Goal: Task Accomplishment & Management: Manage account settings

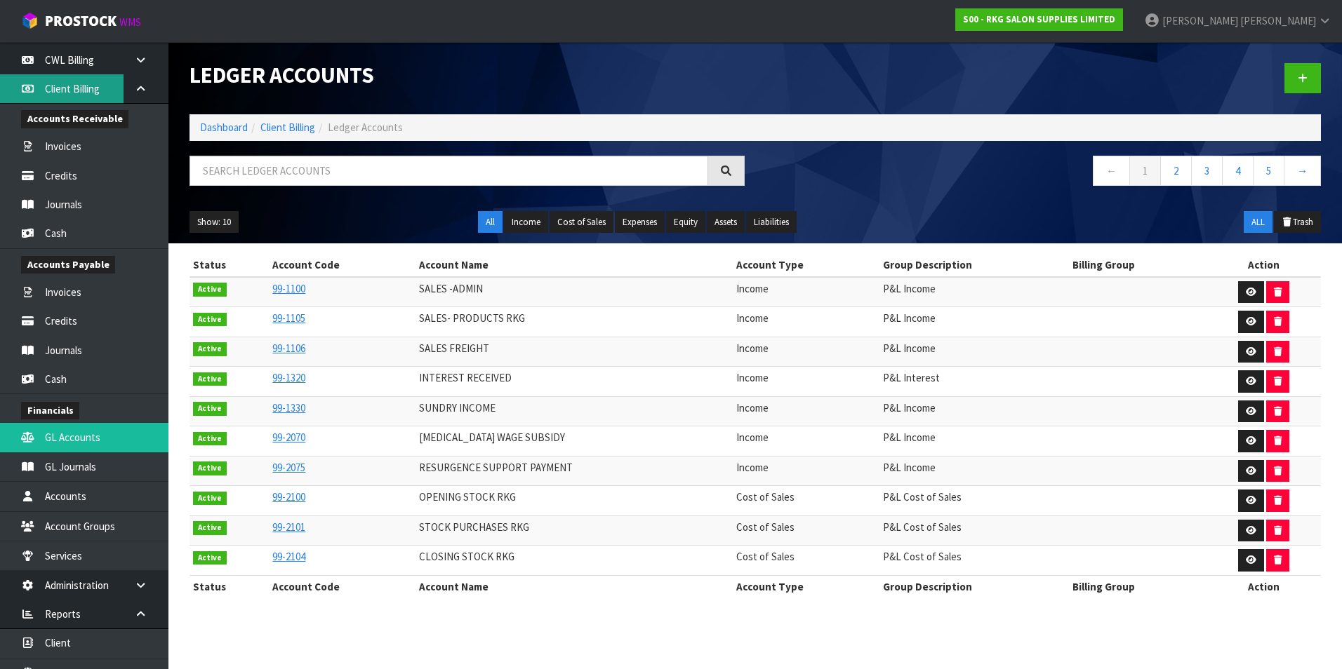
scroll to position [264, 0]
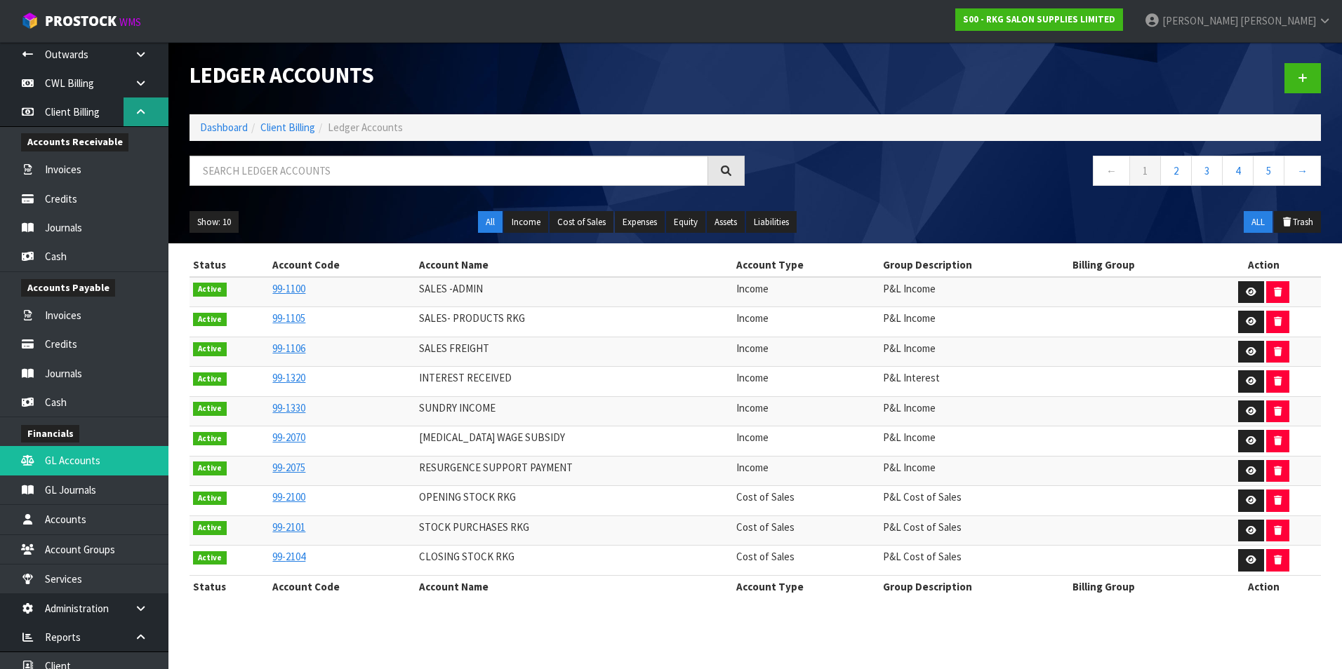
click at [135, 109] on icon at bounding box center [140, 112] width 13 height 11
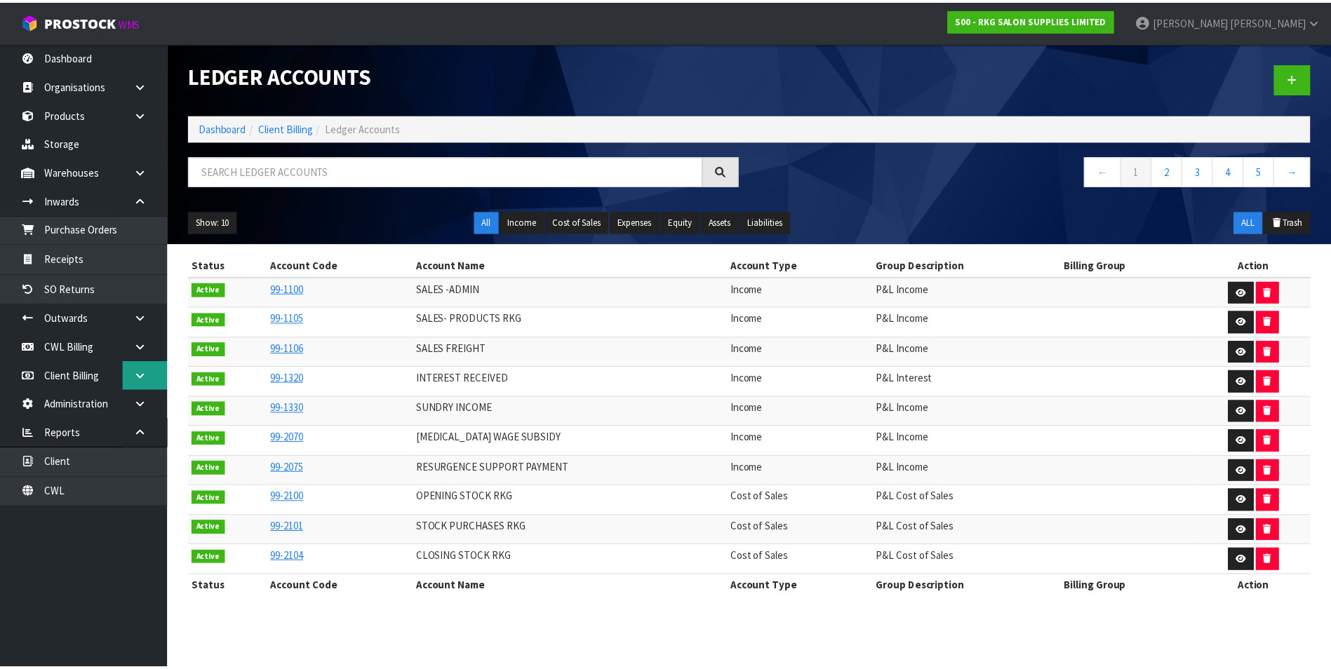
scroll to position [0, 0]
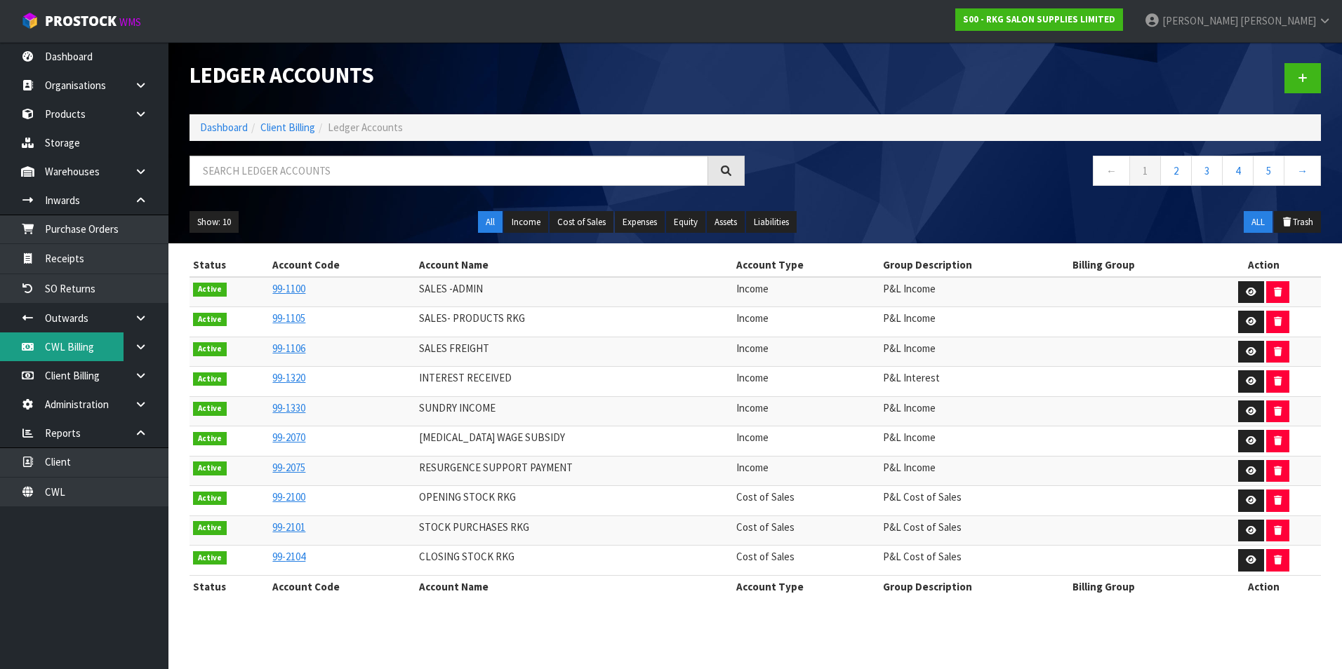
click at [76, 352] on link "CWL Billing" at bounding box center [84, 347] width 168 height 29
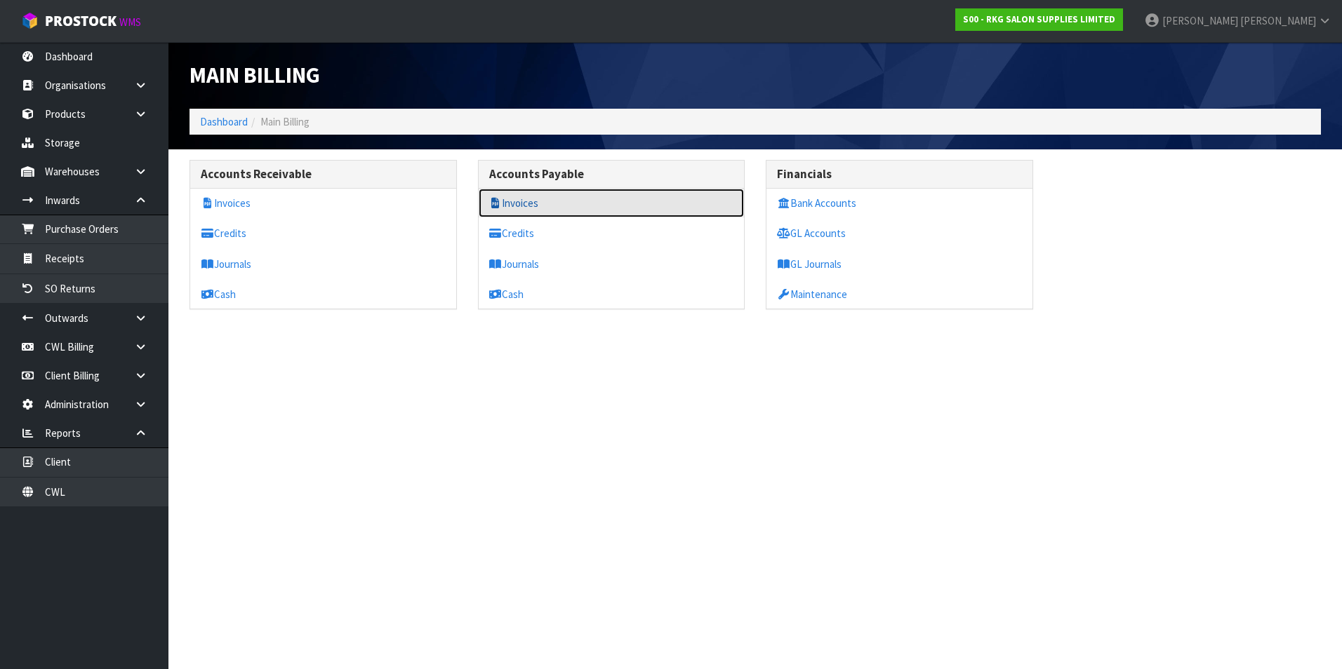
click at [526, 205] on link "Invoices" at bounding box center [612, 203] width 266 height 29
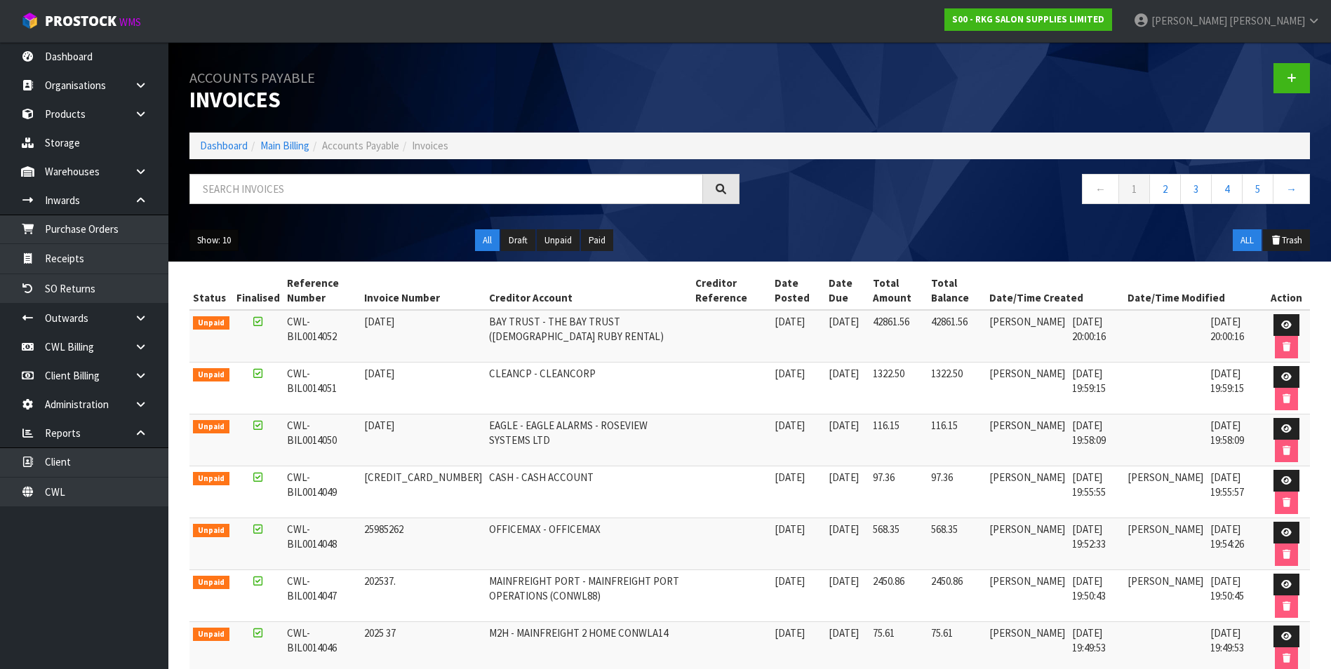
click at [229, 243] on button "Show: 10" at bounding box center [213, 240] width 49 height 22
click at [231, 323] on link "50" at bounding box center [245, 323] width 111 height 19
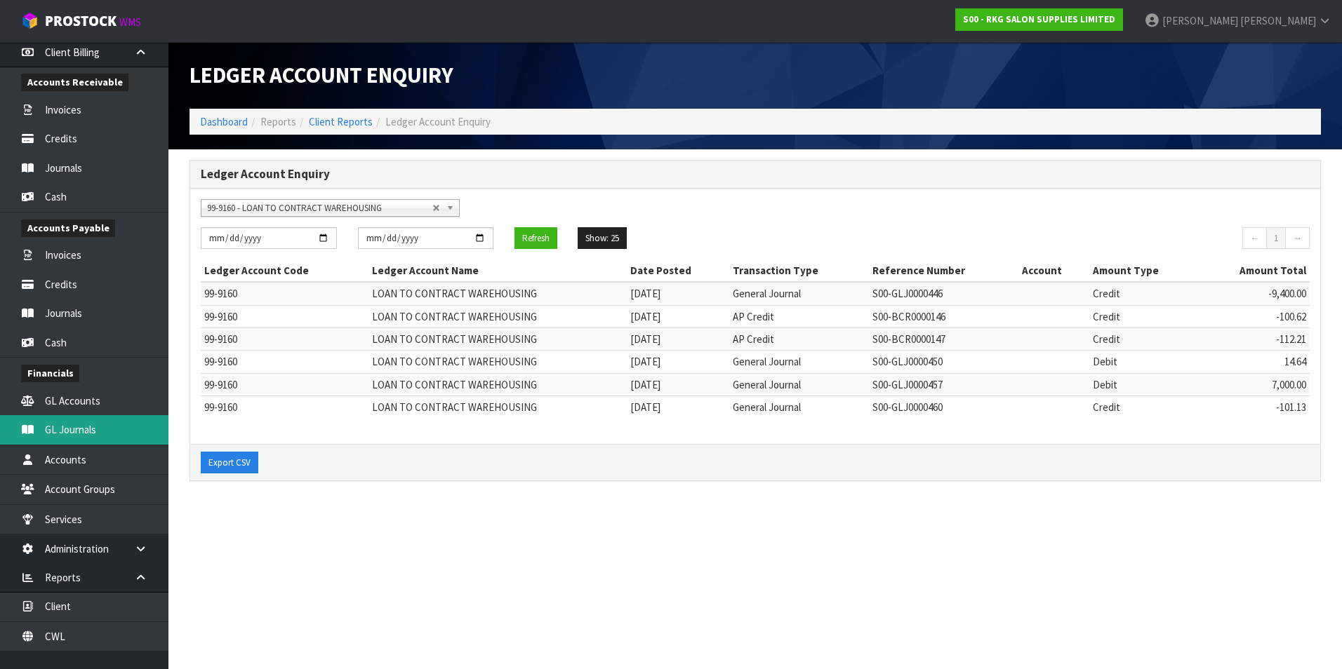
scroll to position [245, 0]
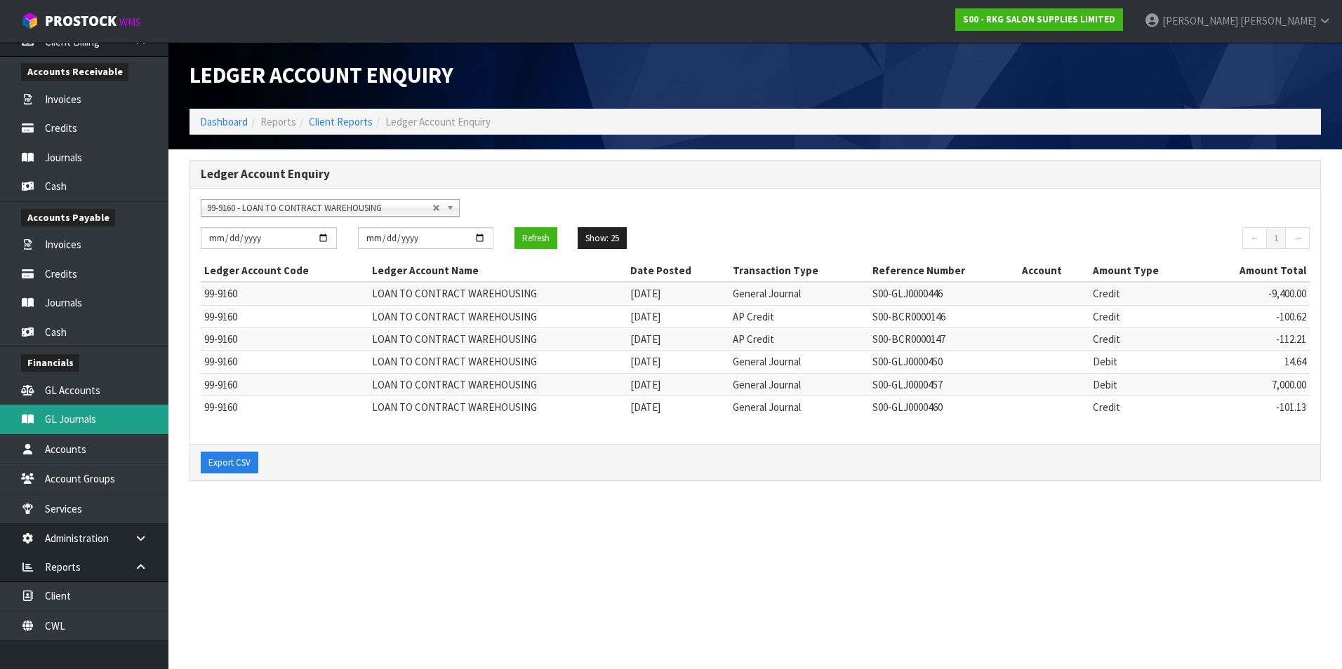
click at [124, 425] on link "GL Journals" at bounding box center [84, 419] width 168 height 29
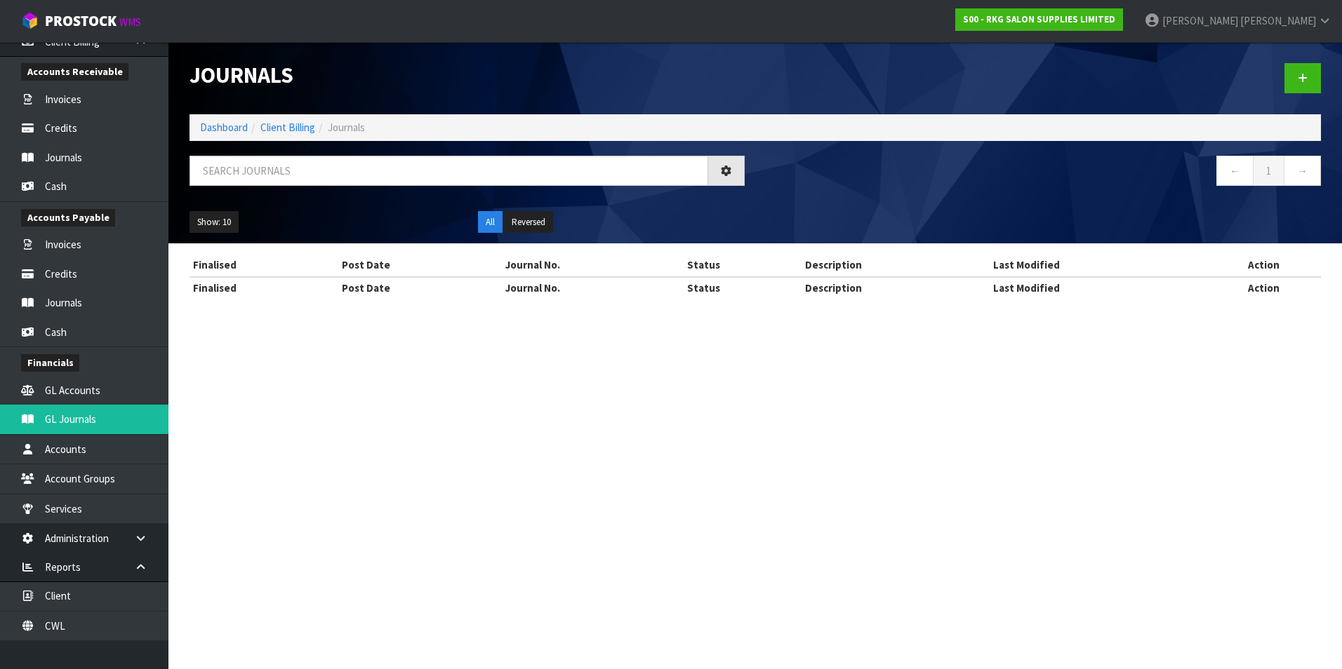
click at [100, 325] on div "Journals Dashboard Client Billing Journals ← 1 → Show: 10 5 10 25 50 All Revers…" at bounding box center [671, 162] width 1342 height 325
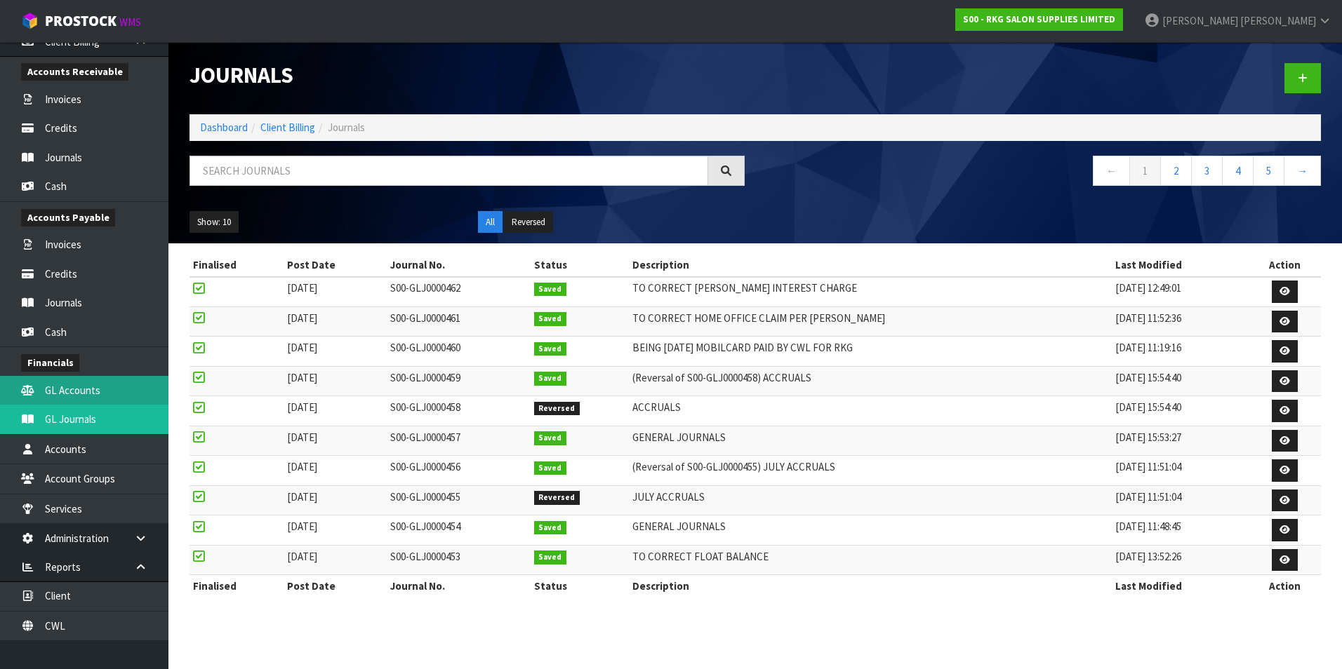
click at [81, 387] on link "GL Accounts" at bounding box center [84, 390] width 168 height 29
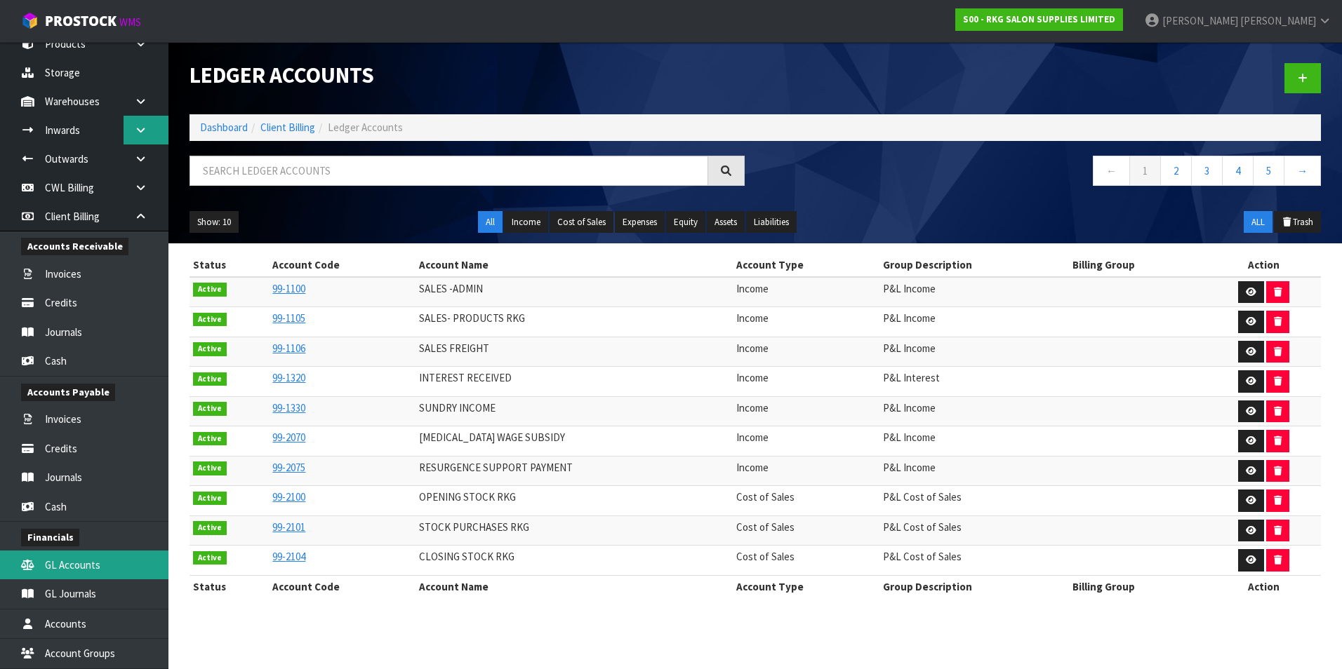
scroll to position [34, 0]
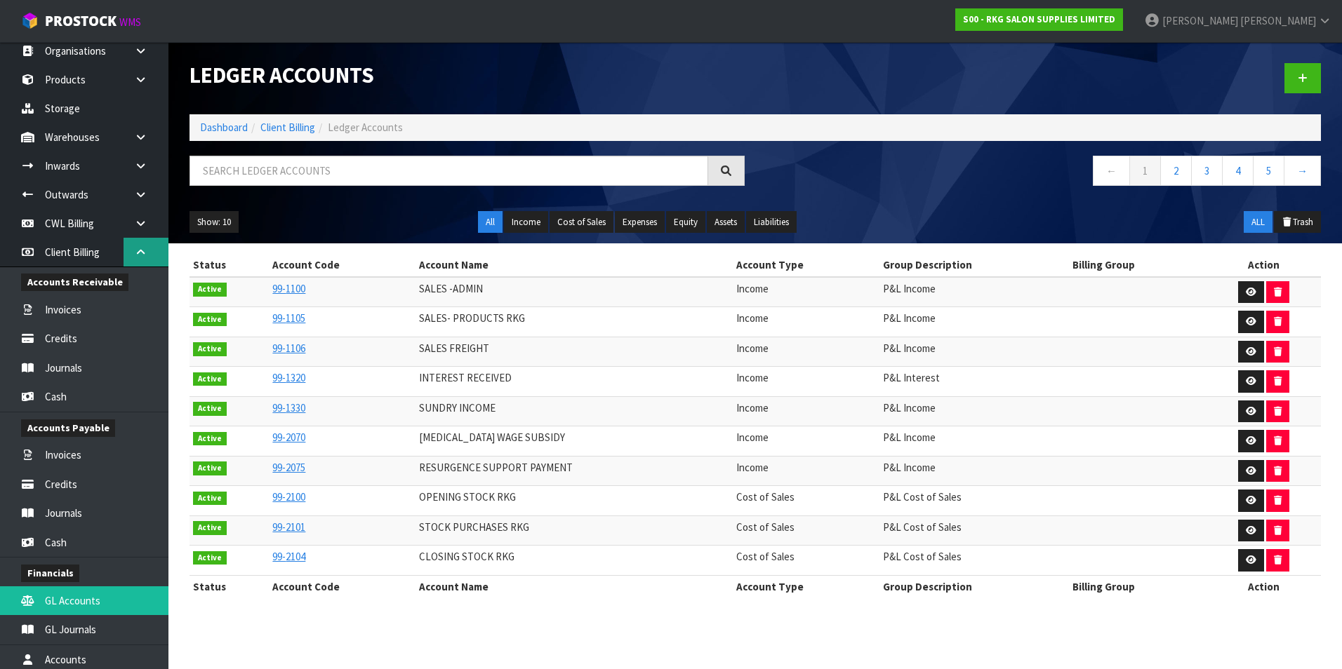
click at [136, 253] on icon at bounding box center [140, 252] width 13 height 11
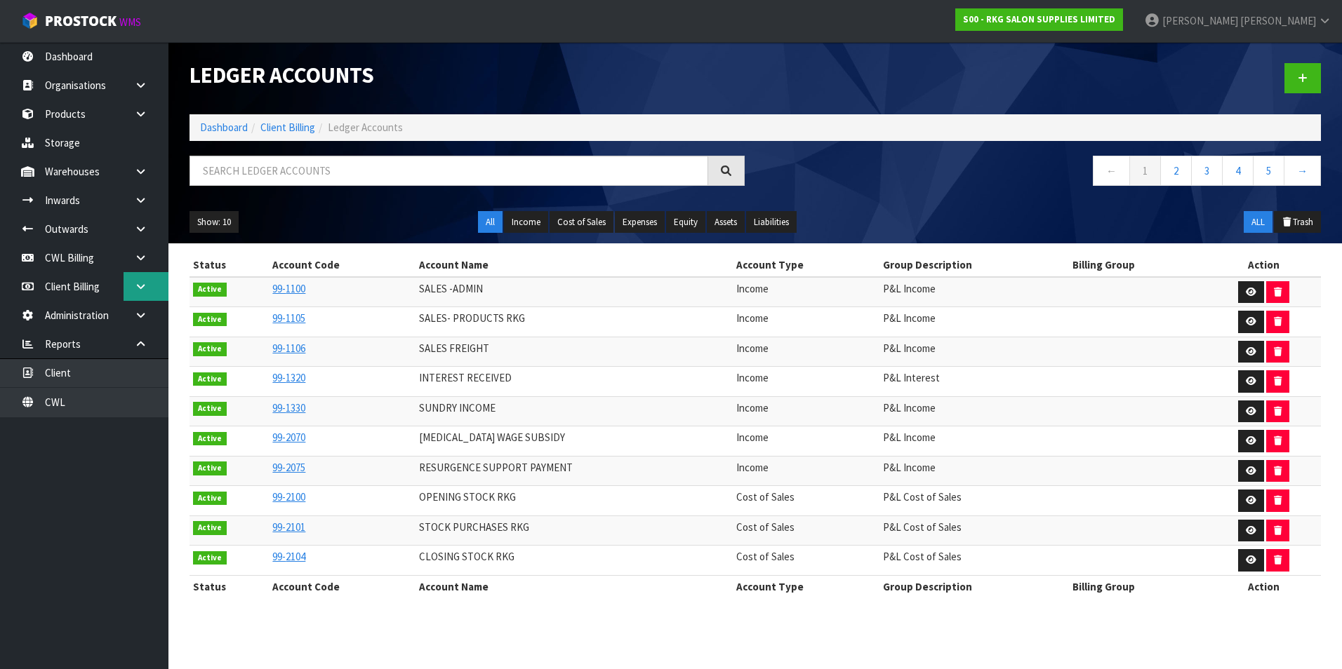
scroll to position [0, 0]
click at [141, 258] on icon at bounding box center [140, 258] width 13 height 11
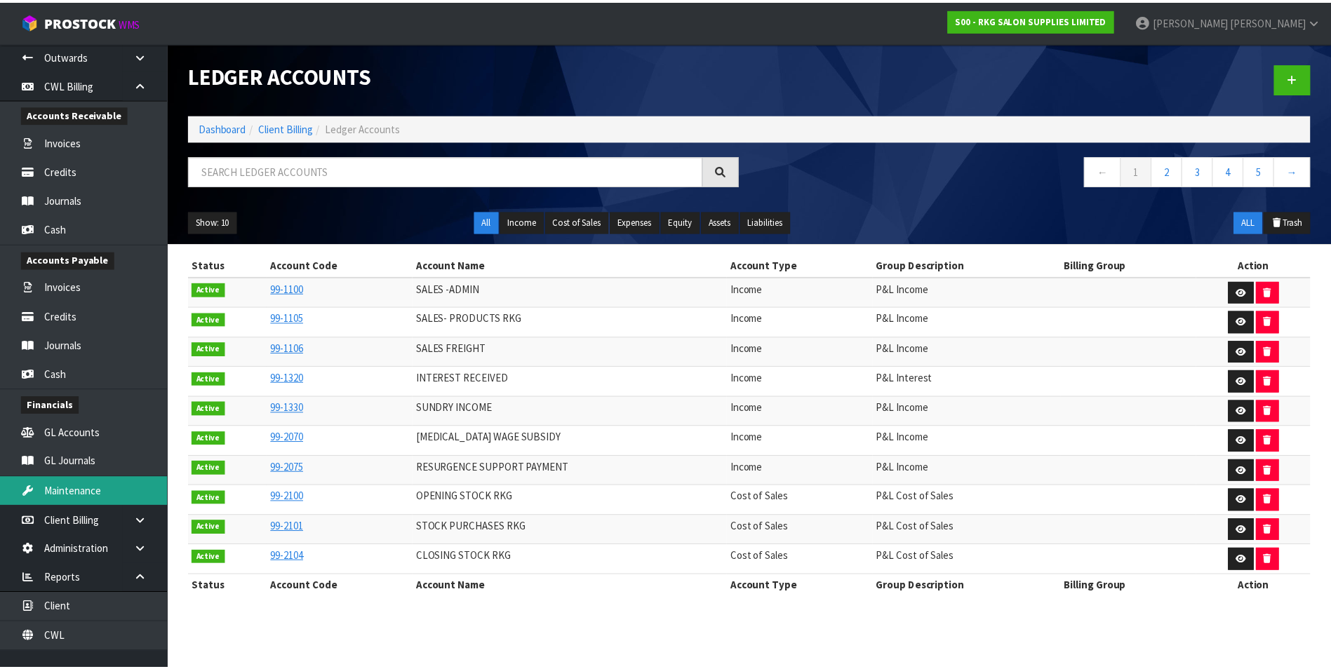
scroll to position [185, 0]
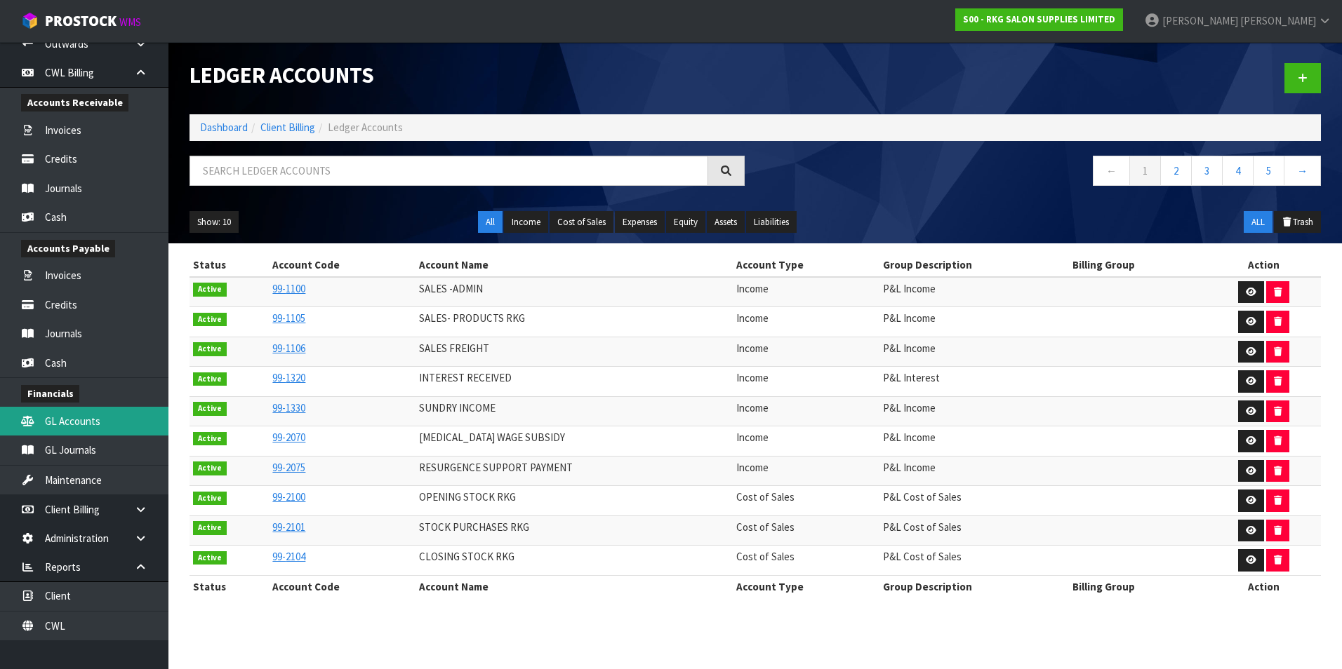
click at [91, 420] on link "GL Accounts" at bounding box center [84, 421] width 168 height 29
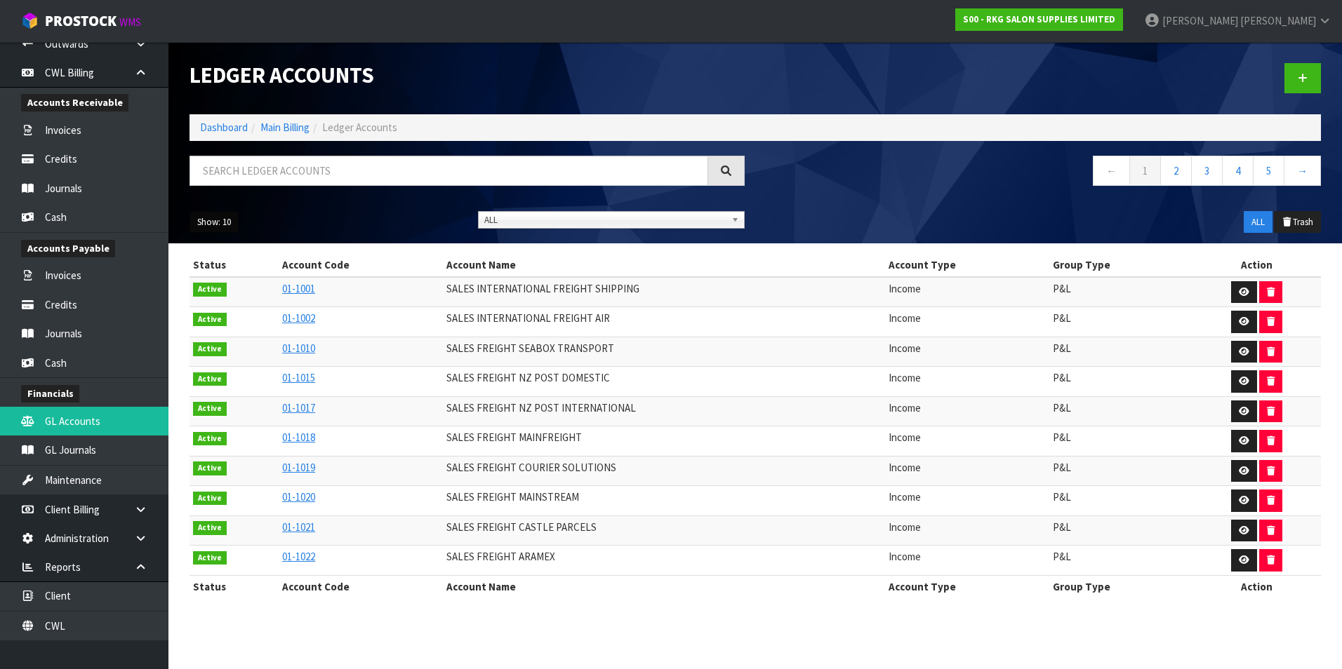
click at [229, 221] on button "Show: 10" at bounding box center [213, 222] width 49 height 22
click at [230, 308] on link "50" at bounding box center [245, 305] width 111 height 19
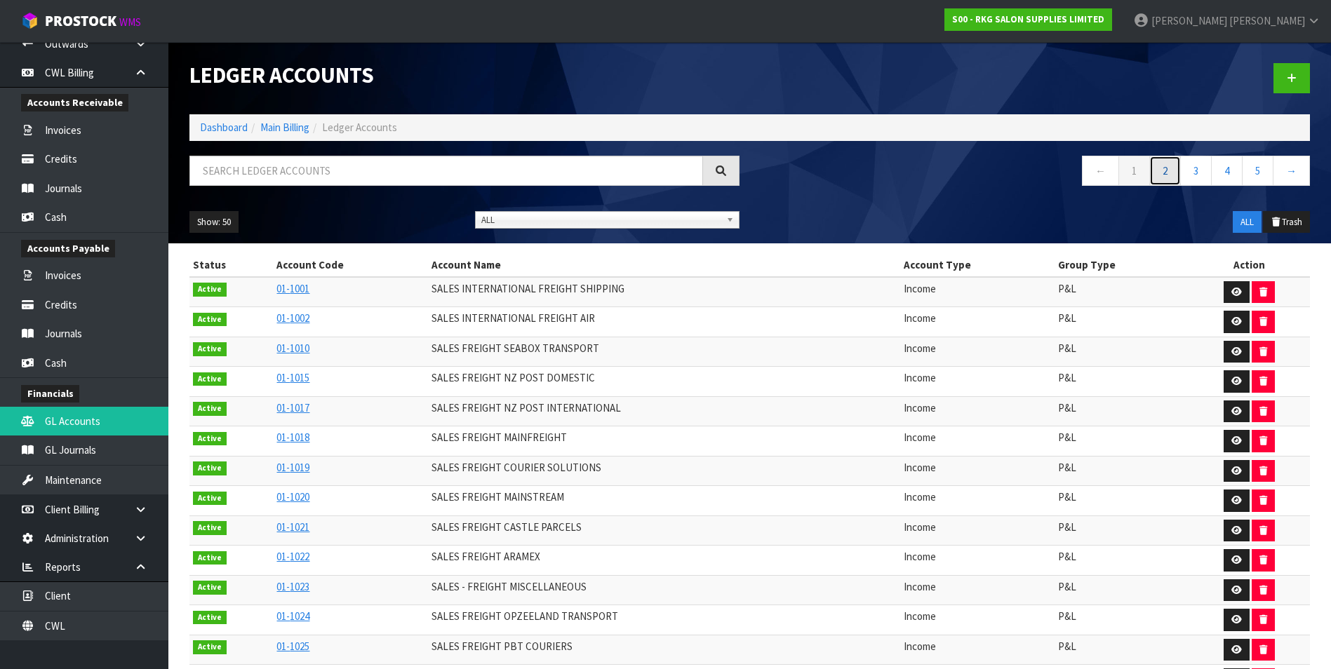
click at [1165, 171] on link "2" at bounding box center [1165, 171] width 32 height 30
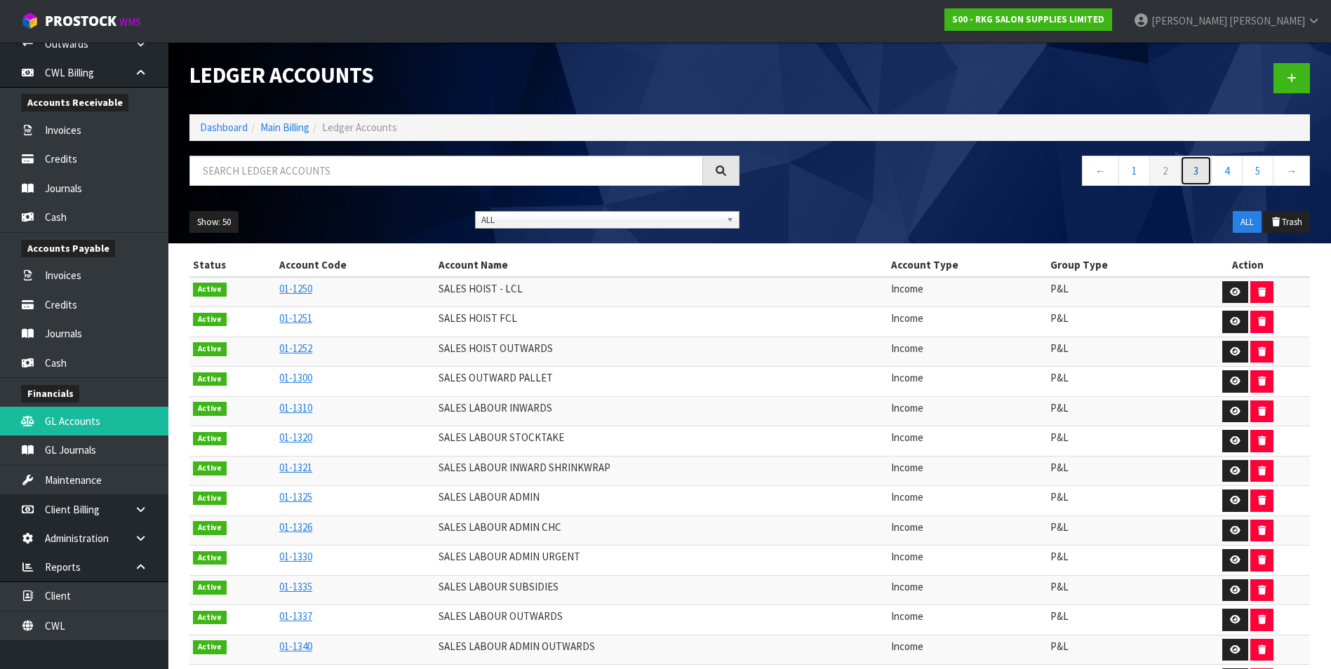
click at [1196, 169] on link "3" at bounding box center [1196, 171] width 32 height 30
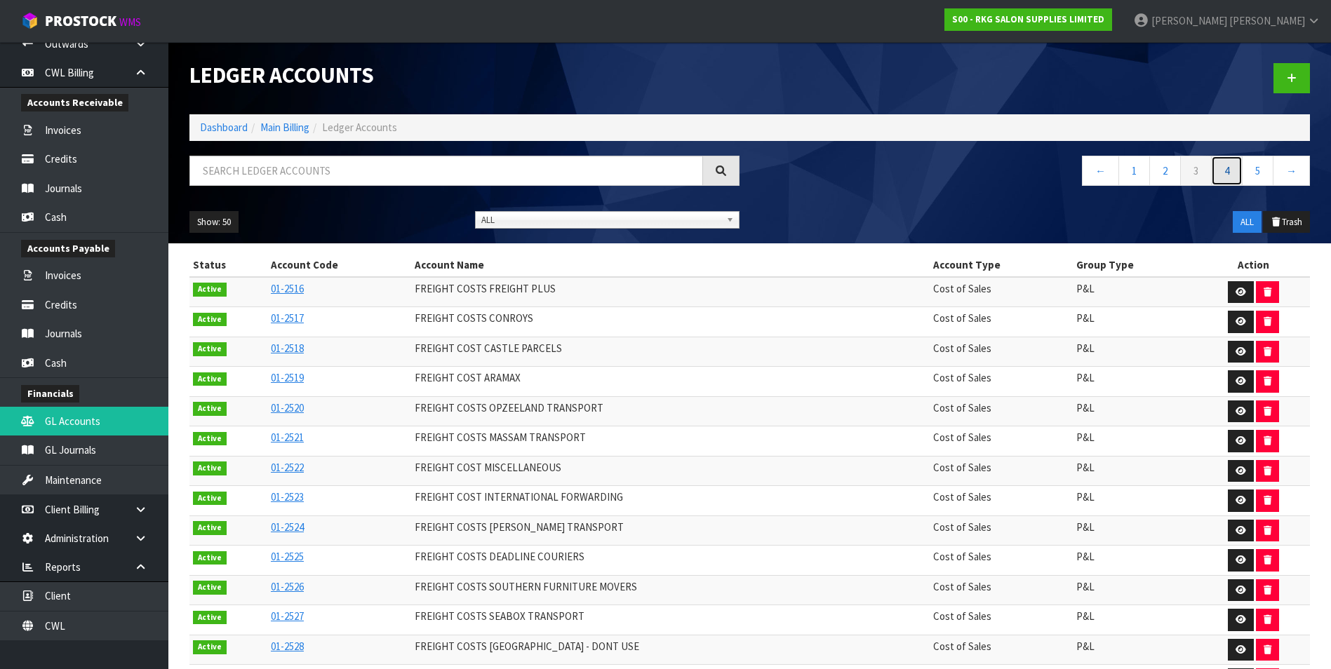
click at [1235, 175] on link "4" at bounding box center [1227, 171] width 32 height 30
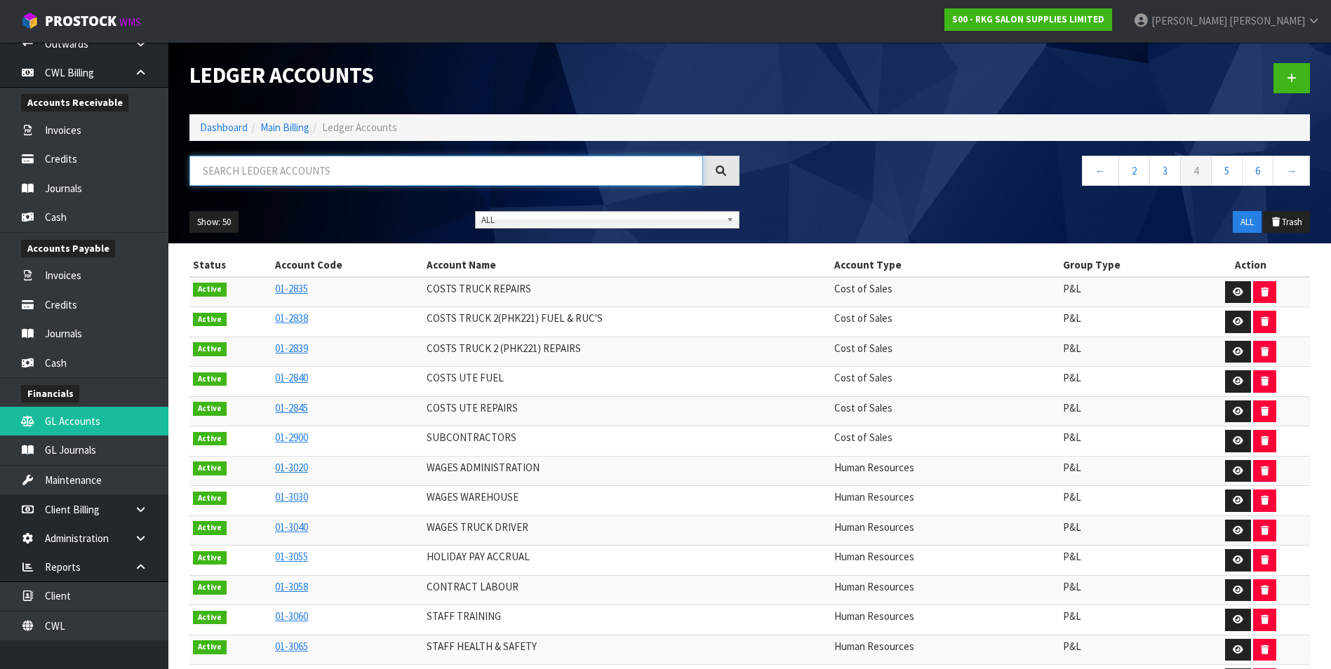
click at [394, 160] on input "text" at bounding box center [446, 171] width 514 height 30
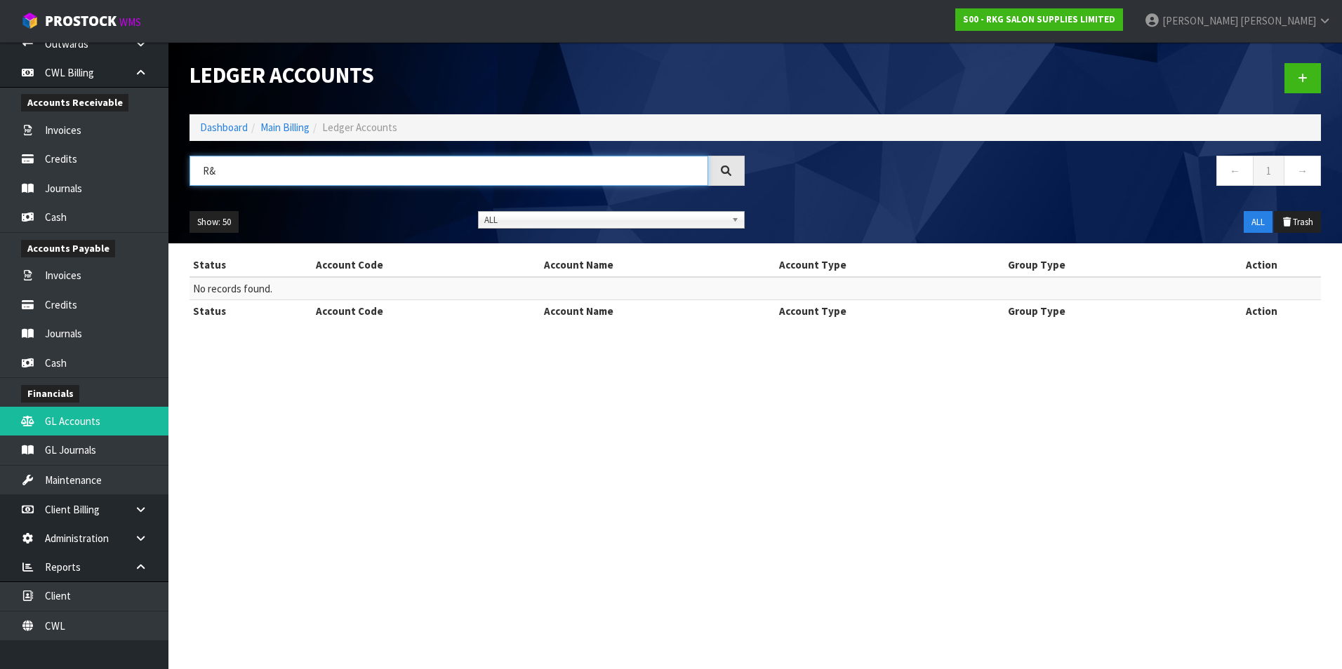
type input "R"
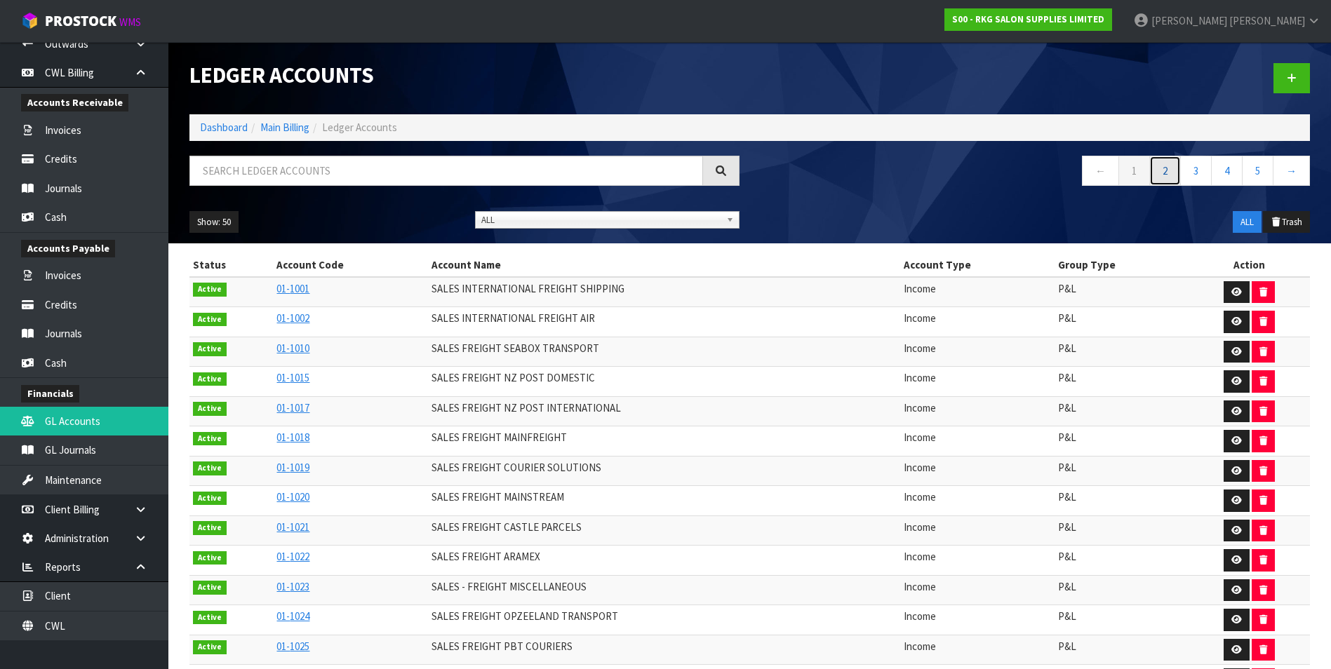
click at [1168, 171] on link "2" at bounding box center [1165, 171] width 32 height 30
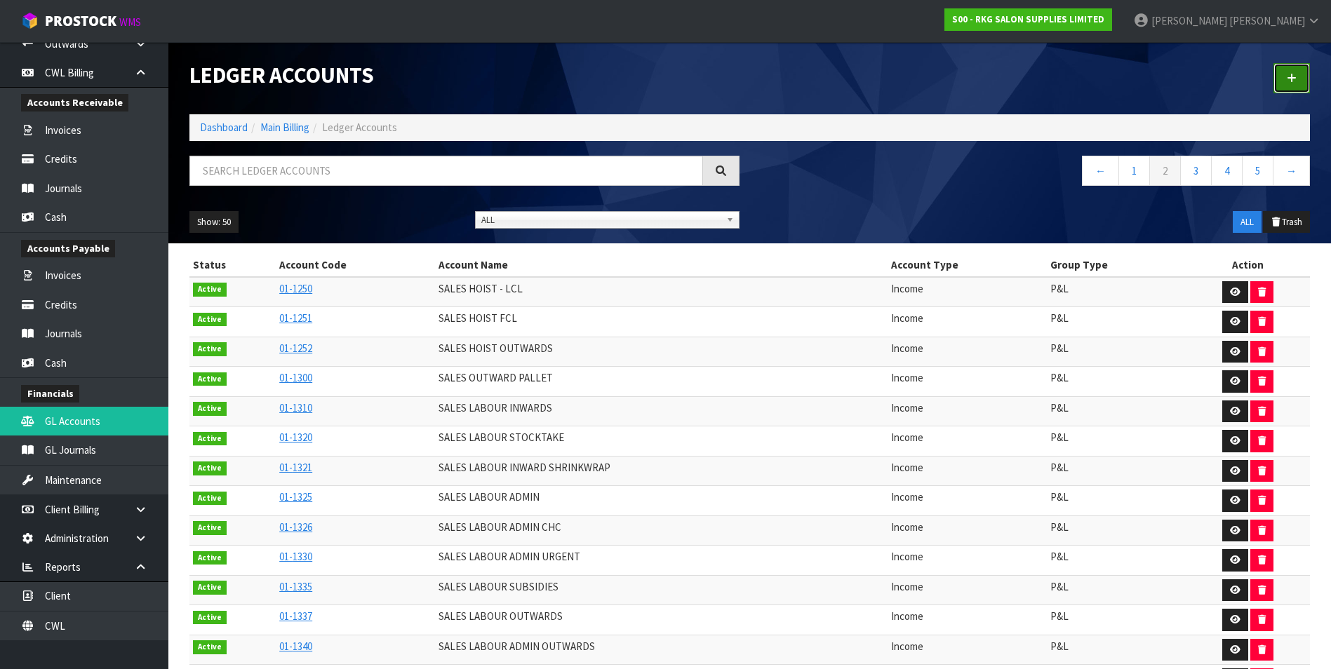
click at [1283, 76] on link at bounding box center [1292, 78] width 36 height 30
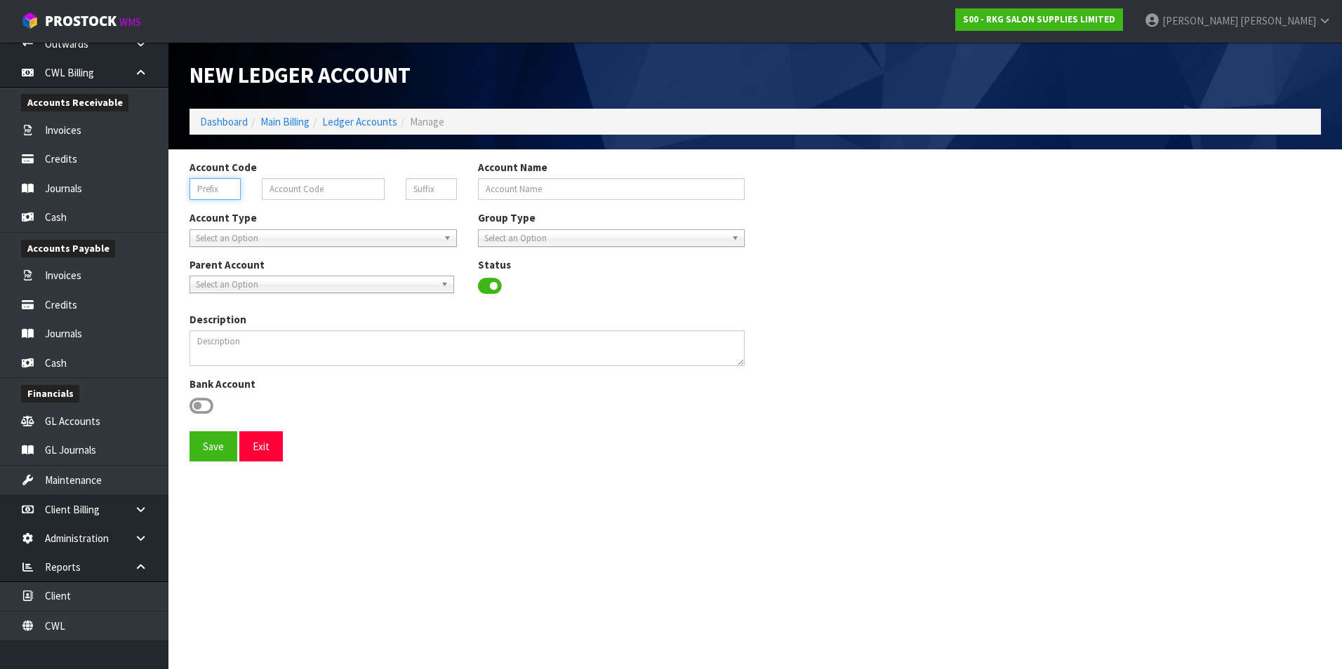
click at [213, 184] on input "text" at bounding box center [214, 189] width 51 height 22
type input "01"
type input "9141"
click at [561, 196] on input "Account Name" at bounding box center [611, 189] width 267 height 22
type input "R&D TAX CREDIT ASSET"
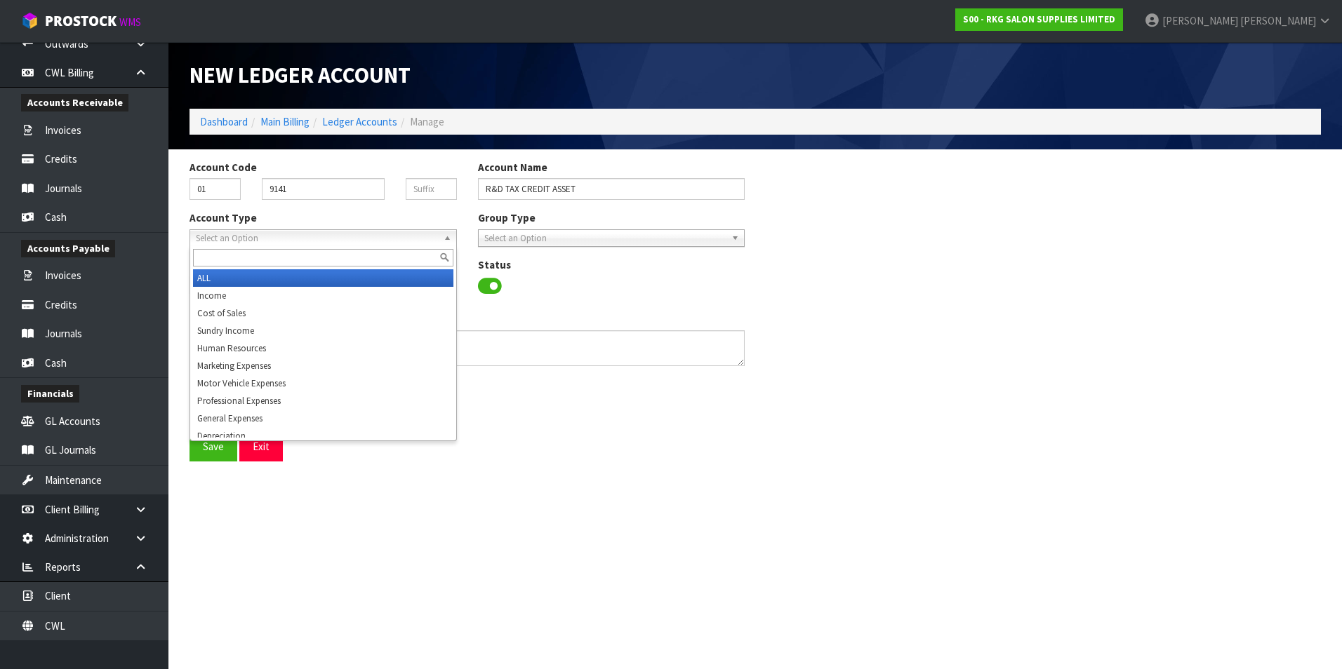
click at [442, 233] on link "Select an Option" at bounding box center [322, 238] width 267 height 18
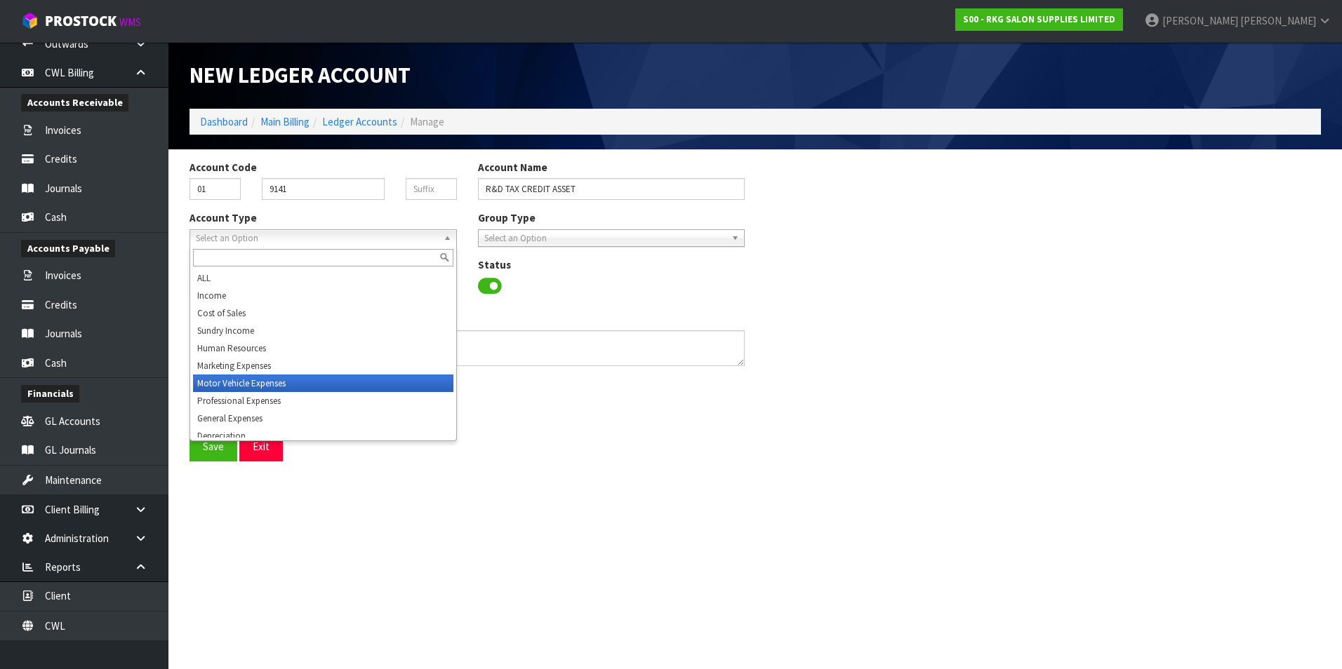
scroll to position [200, 0]
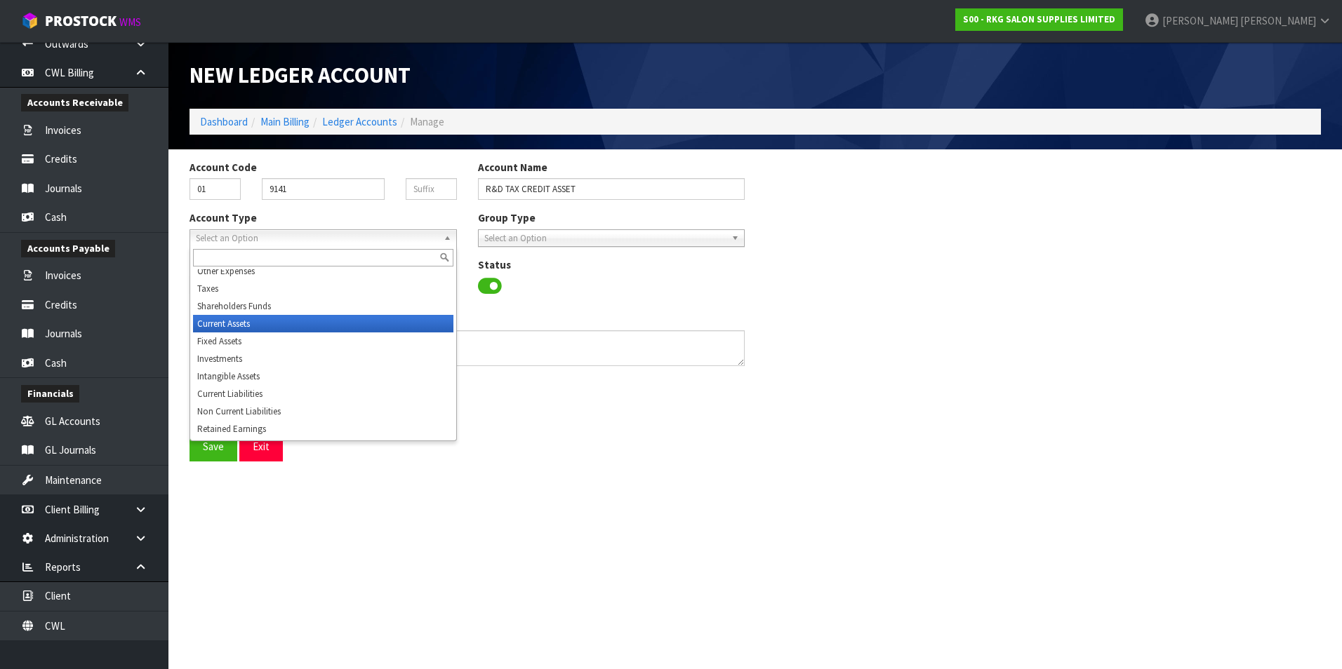
click at [272, 328] on li "Current Assets" at bounding box center [323, 324] width 260 height 18
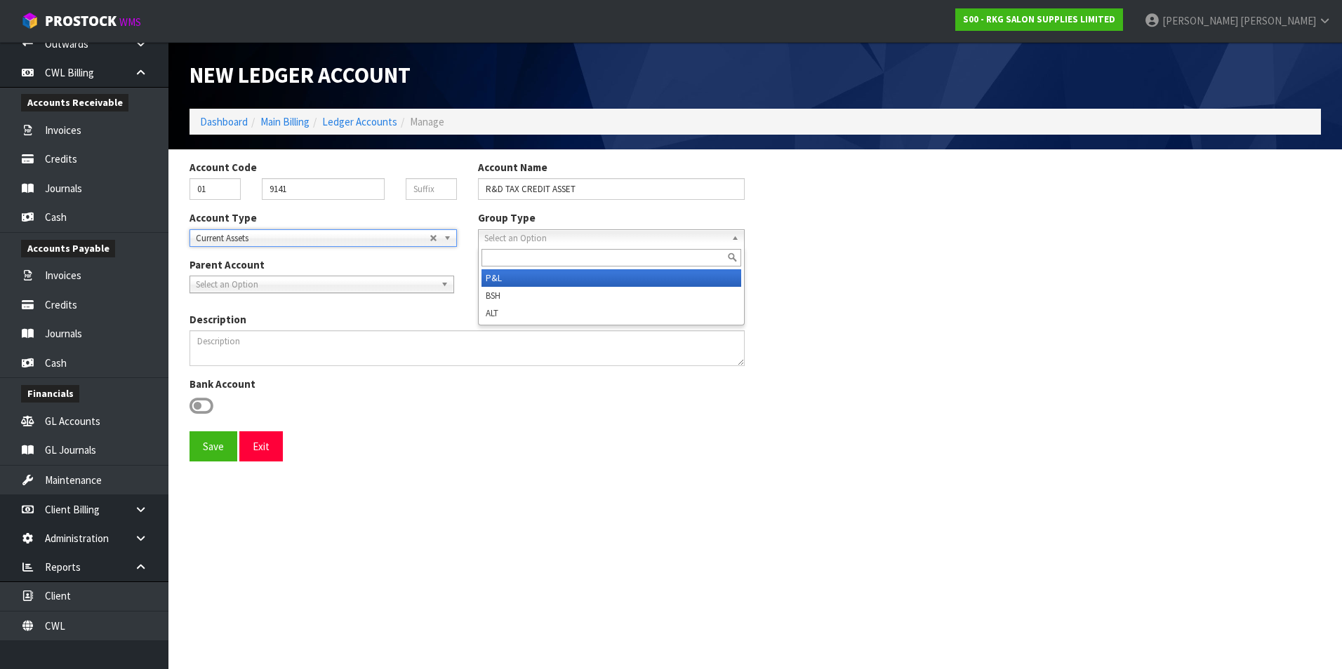
click at [523, 239] on span "Select an Option" at bounding box center [605, 238] width 242 height 17
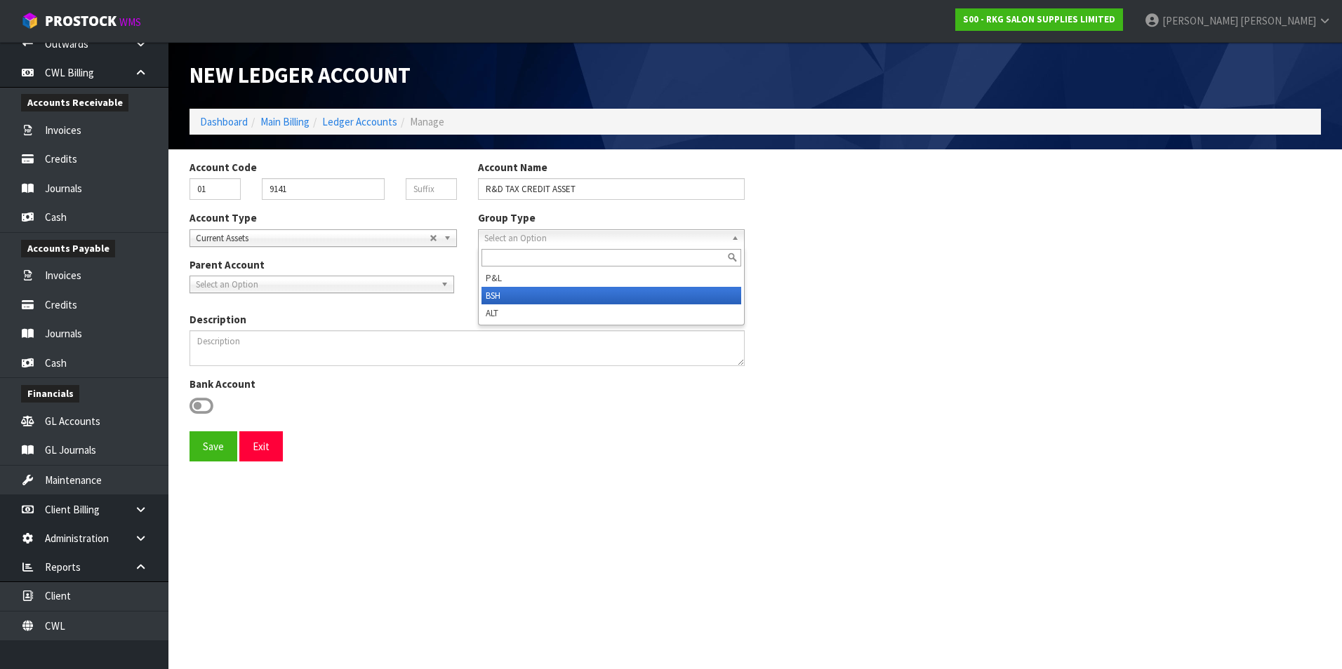
click at [499, 294] on li "BSH" at bounding box center [611, 296] width 260 height 18
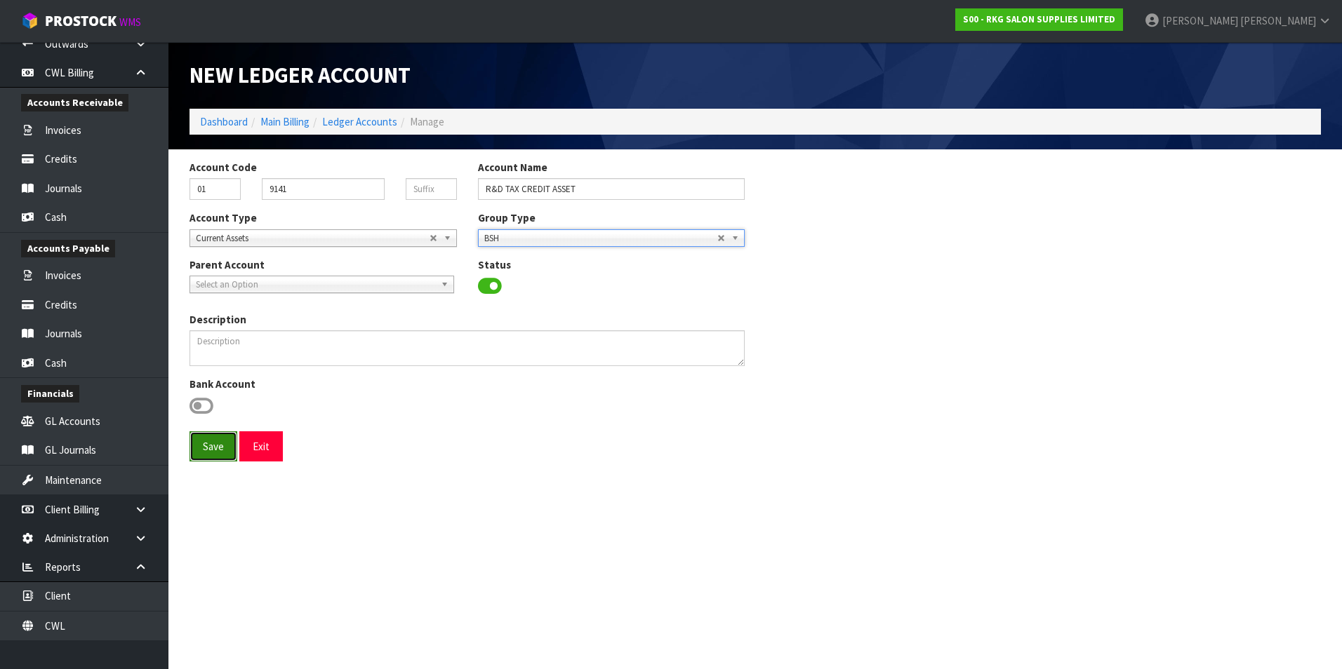
click at [218, 443] on button "Save" at bounding box center [213, 447] width 48 height 30
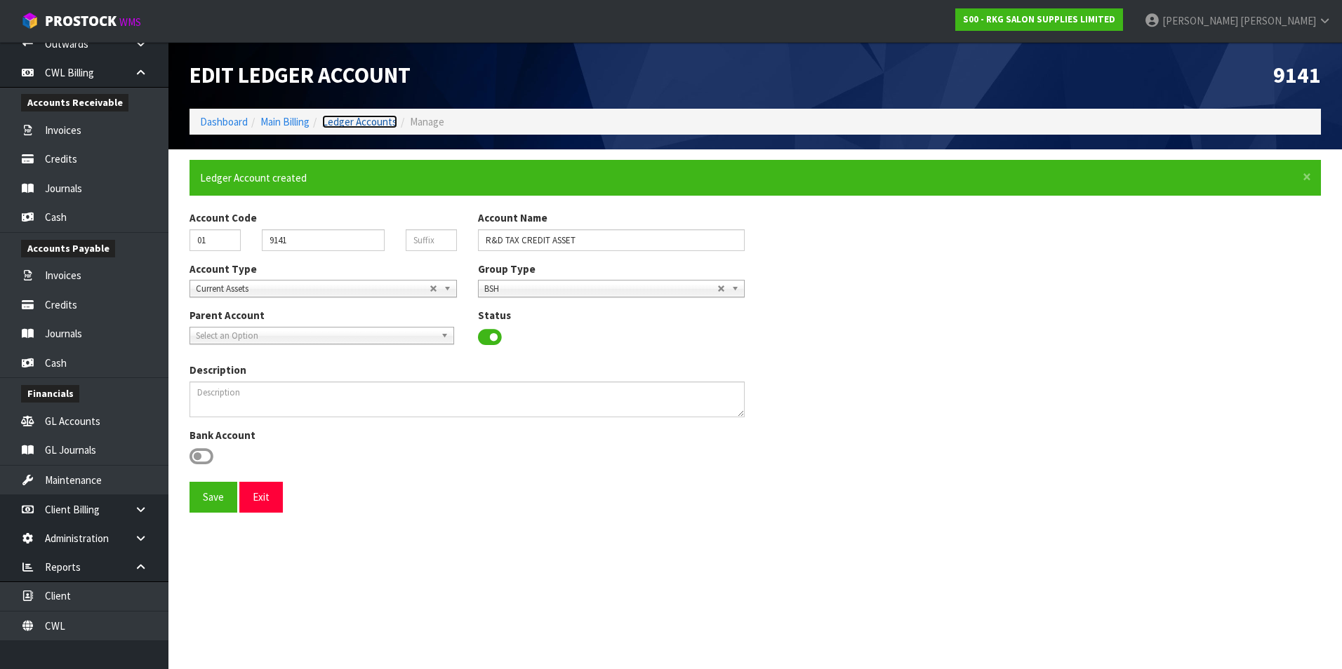
click at [366, 124] on link "Ledger Accounts" at bounding box center [359, 121] width 75 height 13
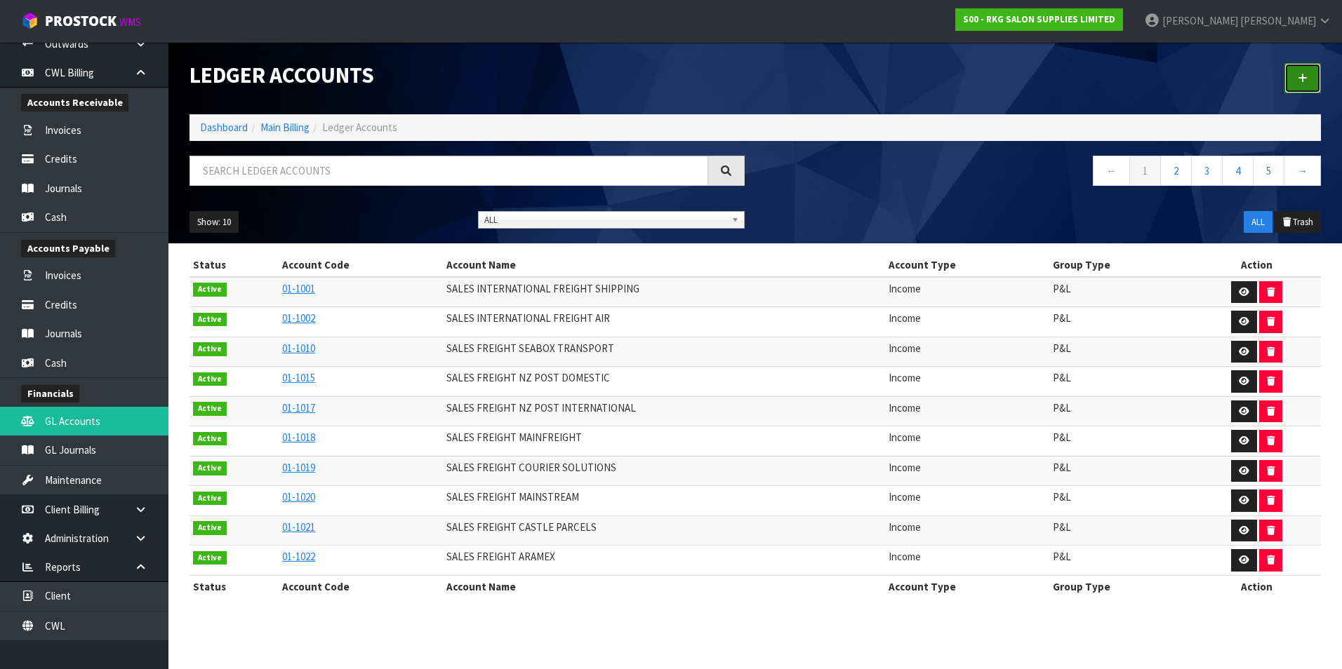
click at [1297, 72] on link at bounding box center [1302, 78] width 36 height 30
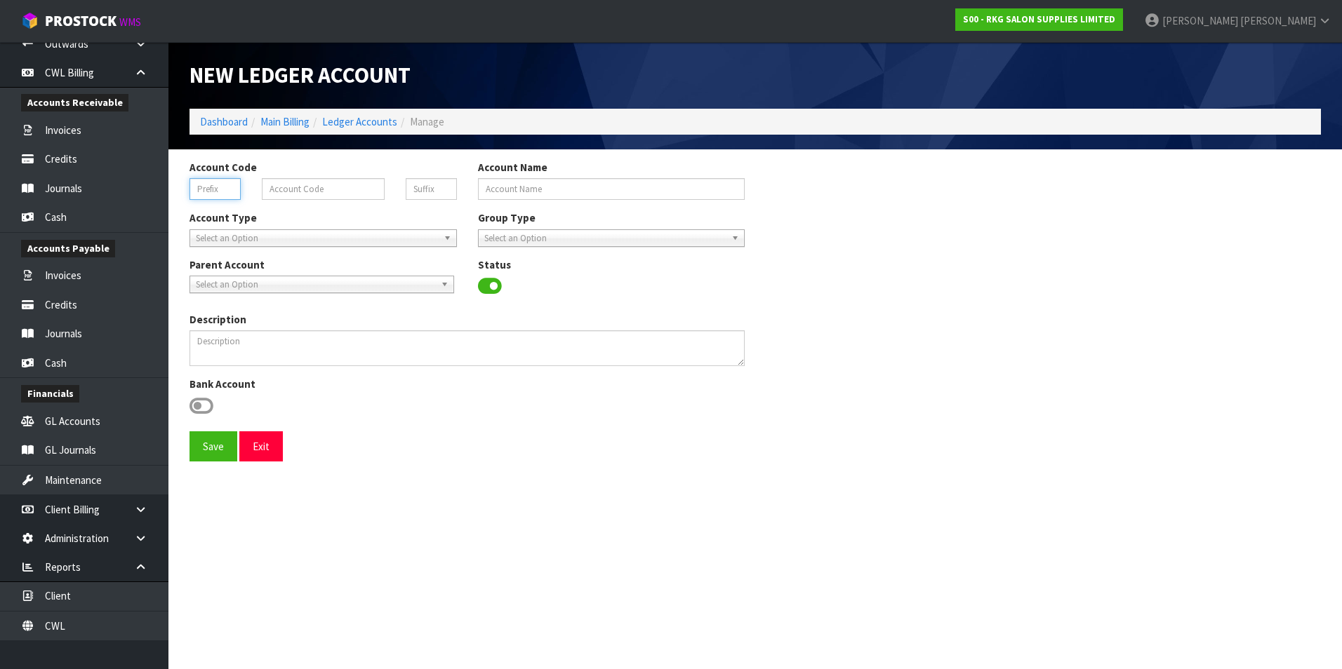
click at [208, 194] on input "text" at bounding box center [214, 189] width 51 height 22
type input "01"
type input "2065"
click at [522, 186] on input "Account Name" at bounding box center [611, 189] width 267 height 22
click at [189, 432] on button "Save" at bounding box center [213, 447] width 48 height 30
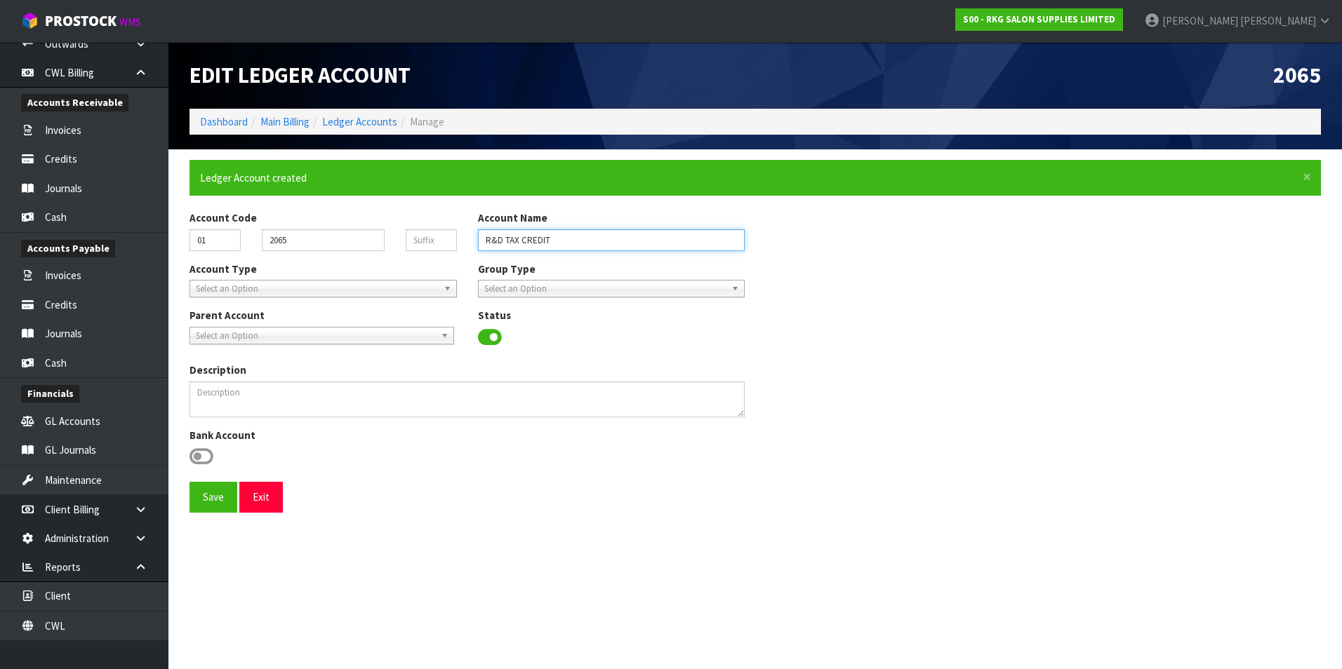
type input "R&D TAX CREDIT"
click at [381, 293] on span "Select an Option" at bounding box center [317, 289] width 242 height 17
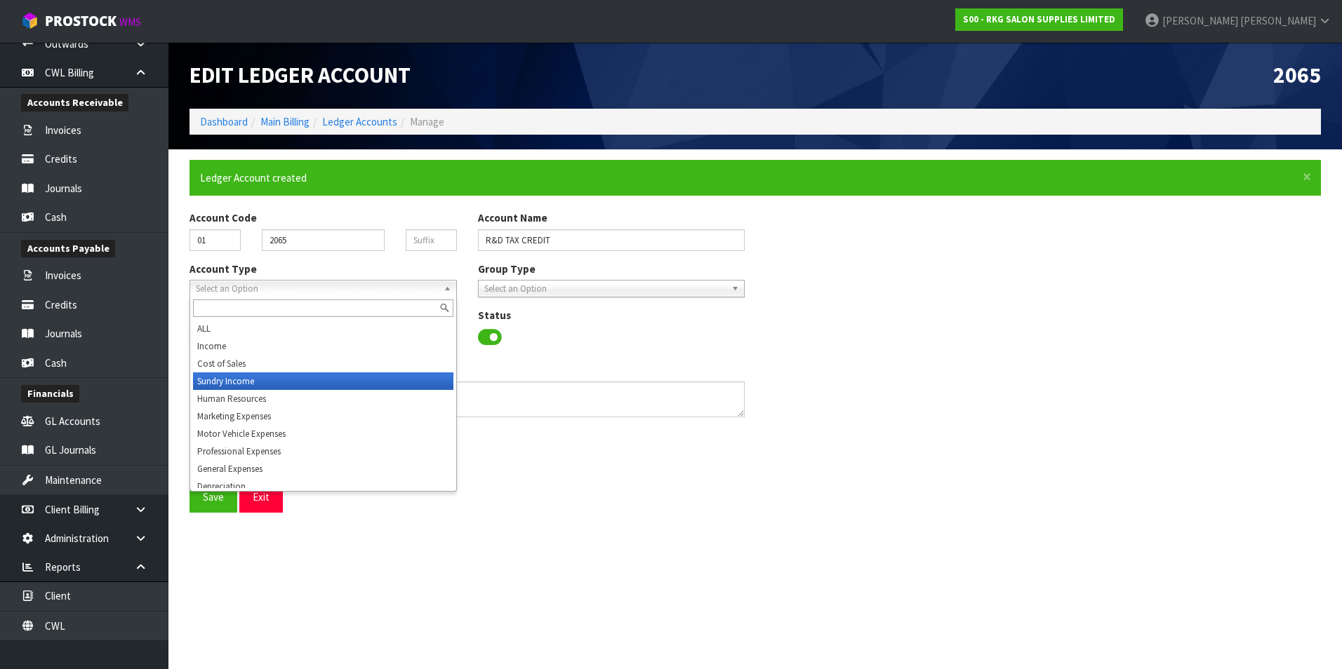
click at [324, 378] on li "Sundry Income" at bounding box center [323, 382] width 260 height 18
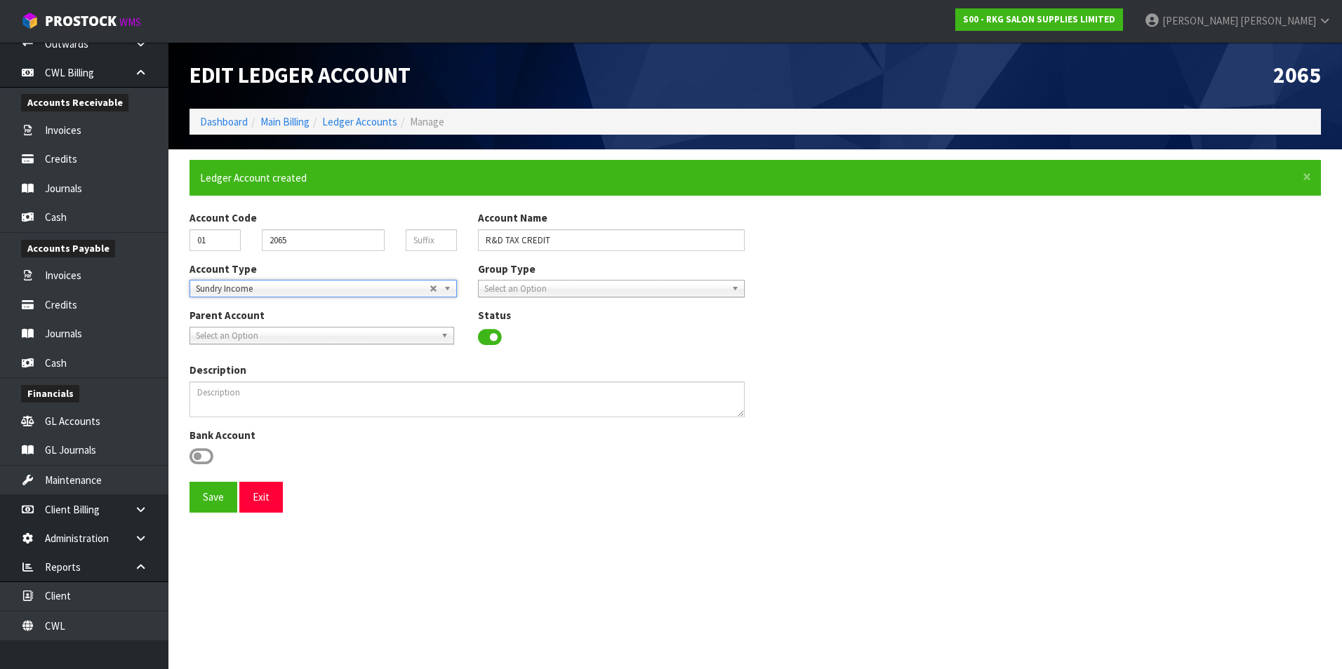
click at [591, 292] on span "Select an Option" at bounding box center [605, 289] width 242 height 17
click at [530, 332] on li "P&L" at bounding box center [611, 329] width 260 height 18
click at [209, 499] on button "Save" at bounding box center [213, 497] width 48 height 30
click at [250, 502] on button "Exit" at bounding box center [261, 497] width 44 height 30
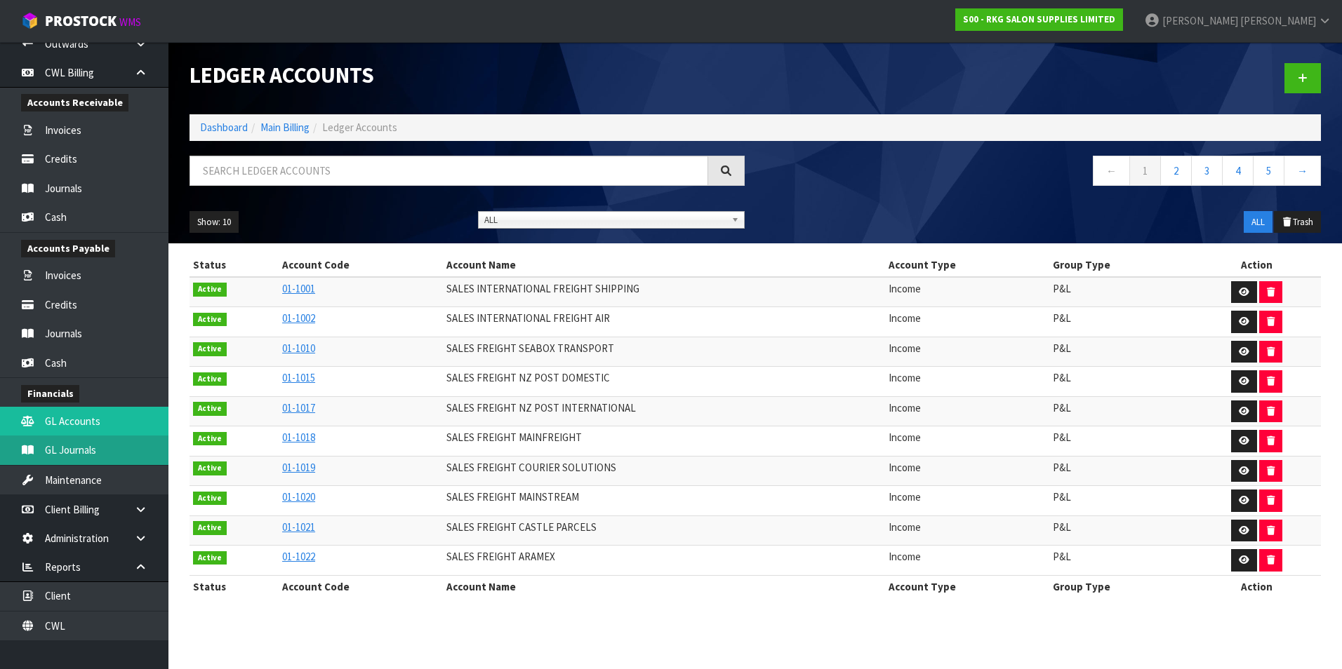
click at [106, 446] on link "GL Journals" at bounding box center [84, 450] width 168 height 29
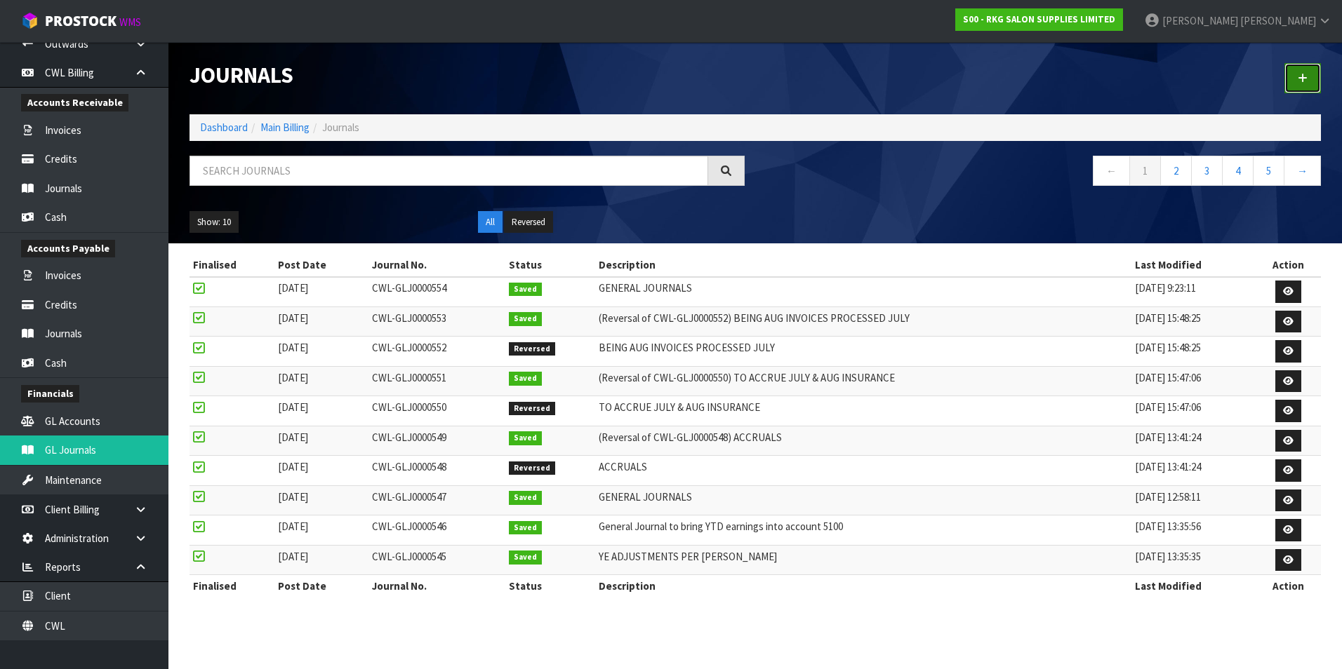
click at [1291, 81] on link at bounding box center [1302, 78] width 36 height 30
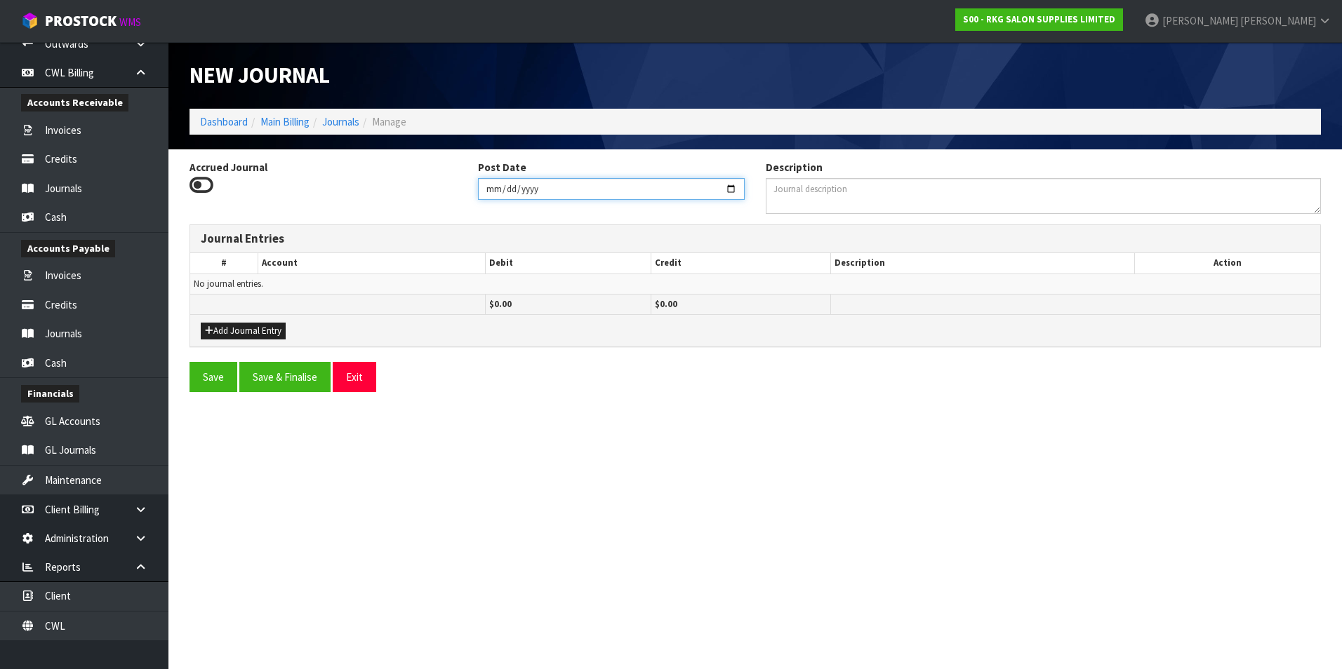
click at [732, 187] on input "2025-09-17" at bounding box center [611, 189] width 267 height 22
type input "2025-03-31"
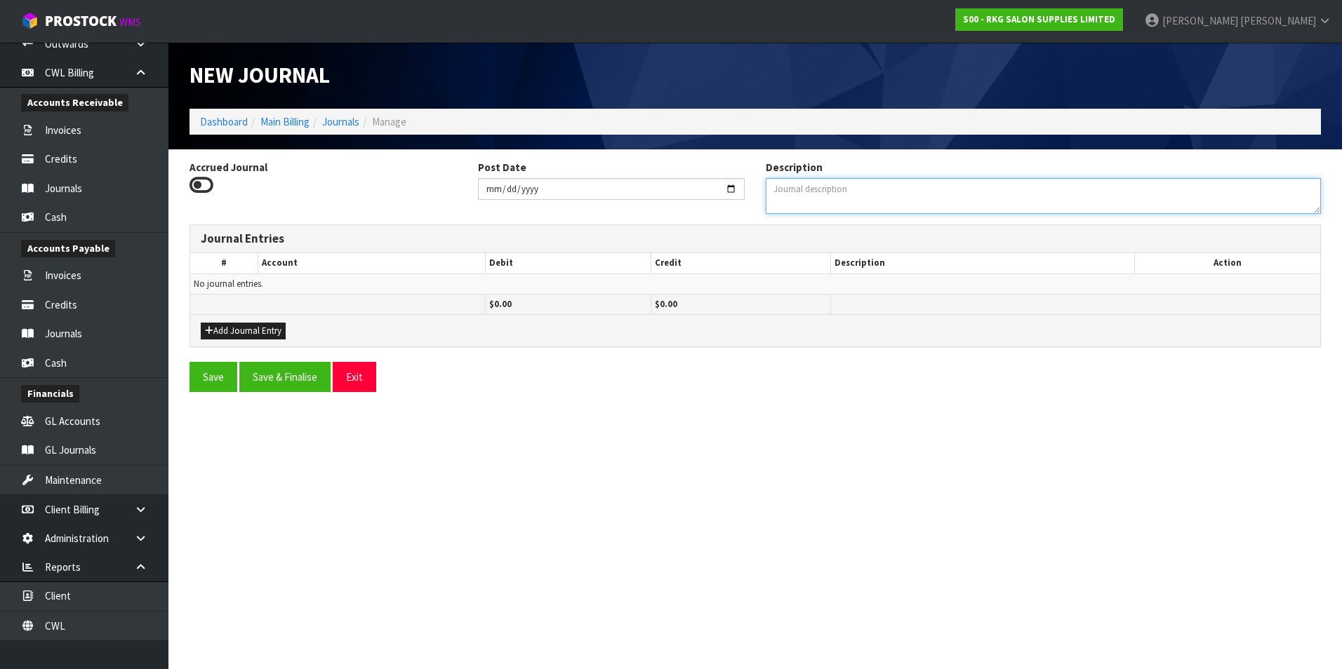
click at [834, 198] on textarea "Description" at bounding box center [1043, 196] width 555 height 36
type textarea "BEING R&D TAX CREDIT ACCRUAL AS PER KNOBLOCK"
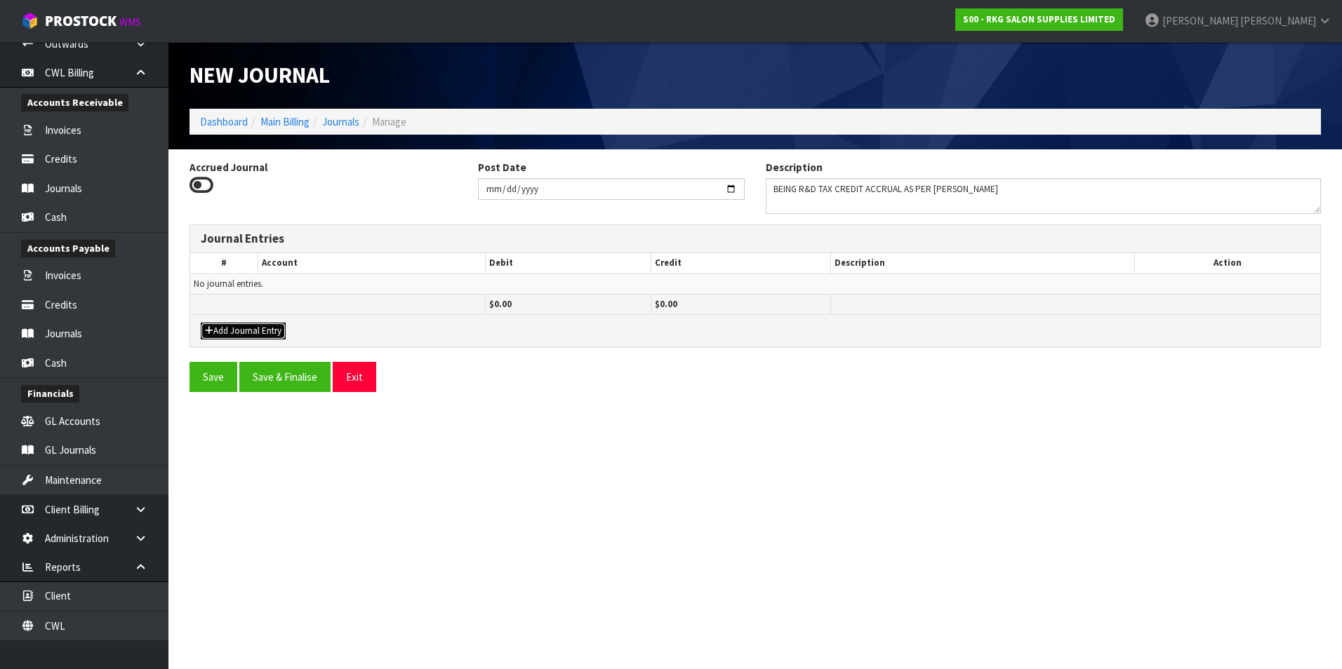
click at [263, 335] on button "Add Journal Entry" at bounding box center [243, 331] width 85 height 17
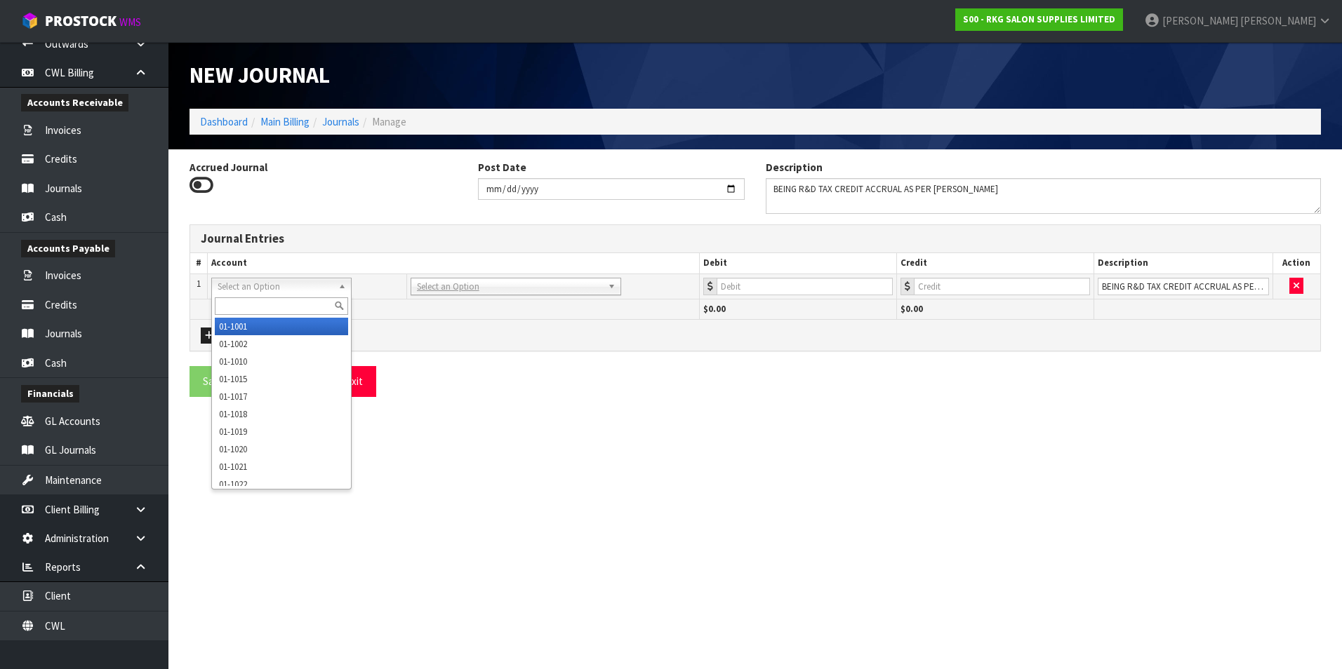
click at [252, 300] on input "text" at bounding box center [281, 307] width 133 height 18
type input "2065"
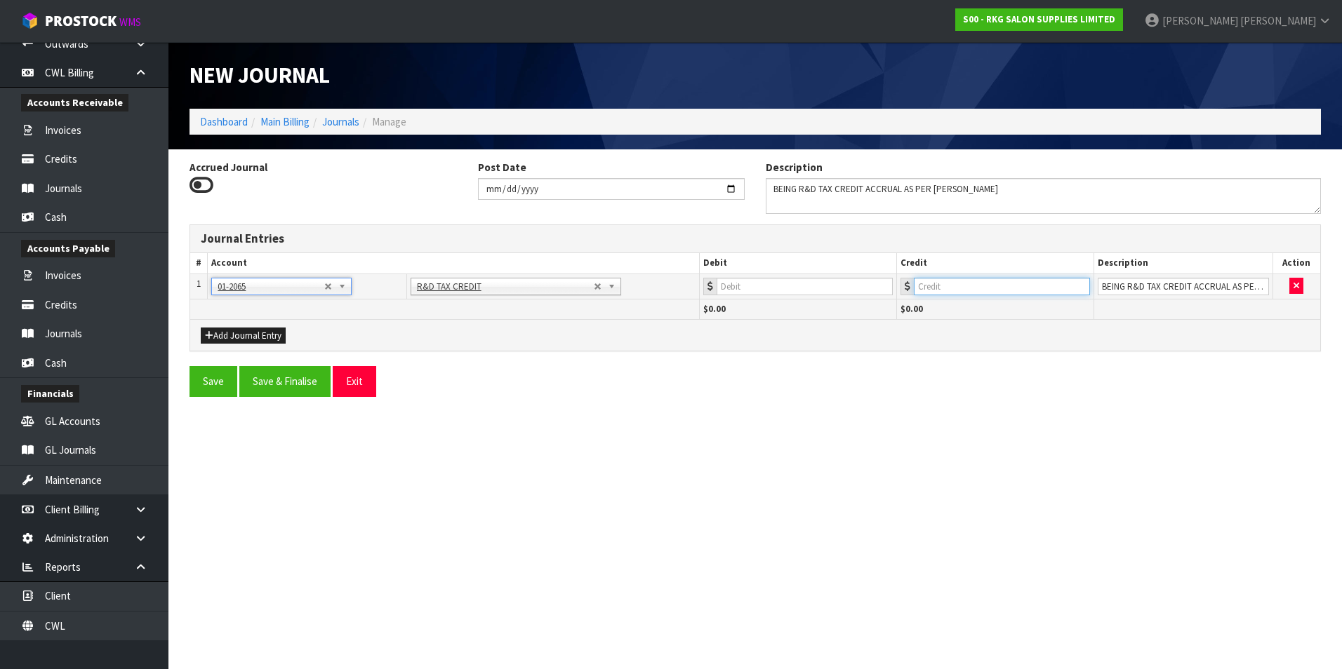
click at [964, 285] on input "number" at bounding box center [1002, 287] width 176 height 18
type input "112554"
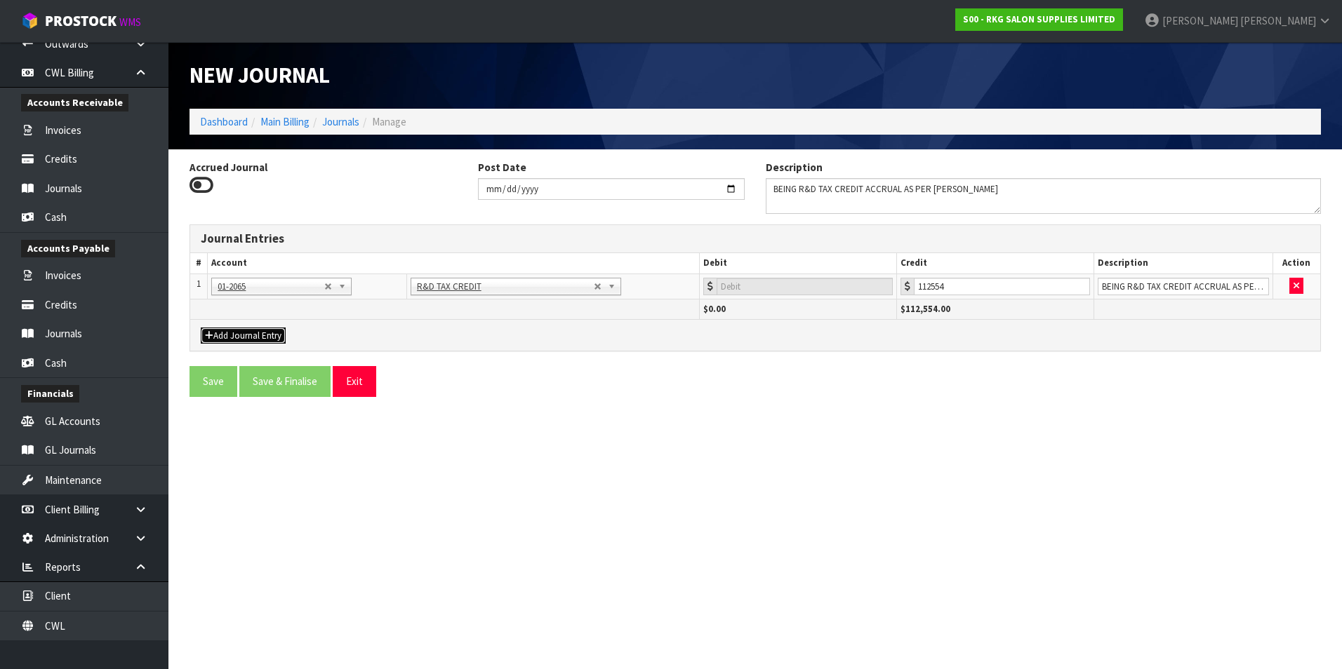
click at [255, 333] on button "Add Journal Entry" at bounding box center [243, 336] width 85 height 17
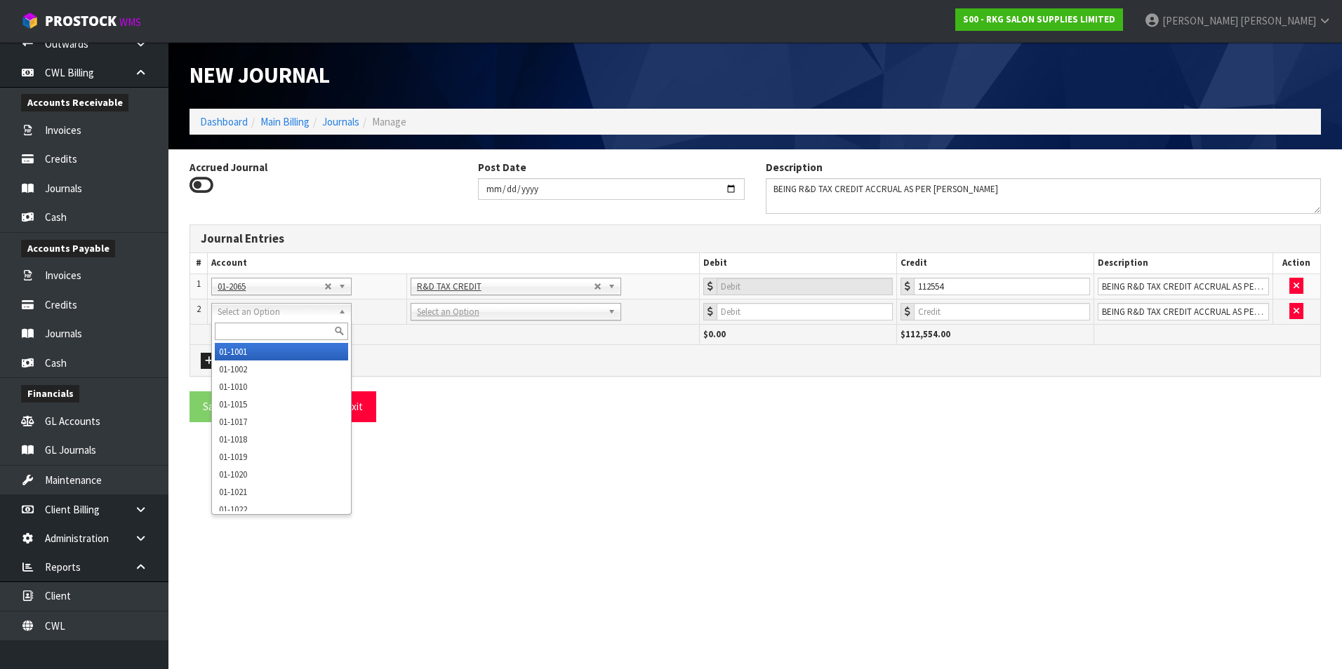
click at [253, 321] on div at bounding box center [281, 331] width 139 height 23
click at [232, 330] on input "text" at bounding box center [281, 332] width 133 height 18
type input "9141"
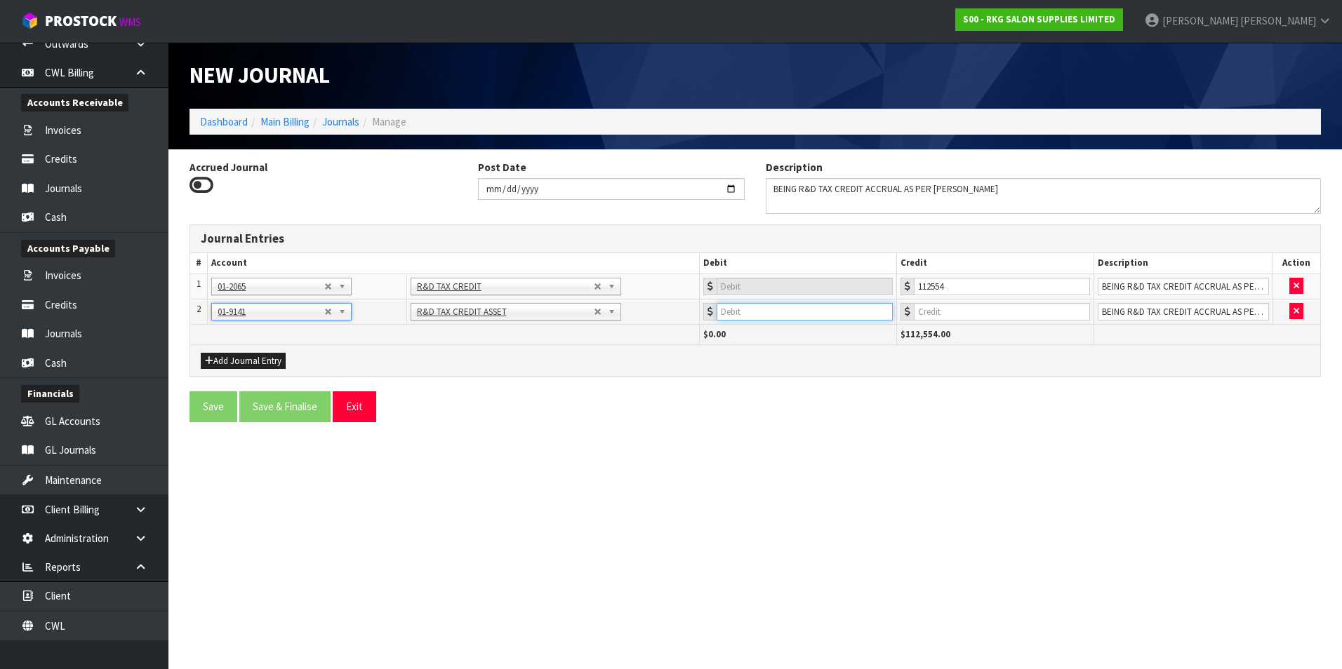
click at [766, 311] on input "number" at bounding box center [804, 312] width 176 height 18
type input "112554"
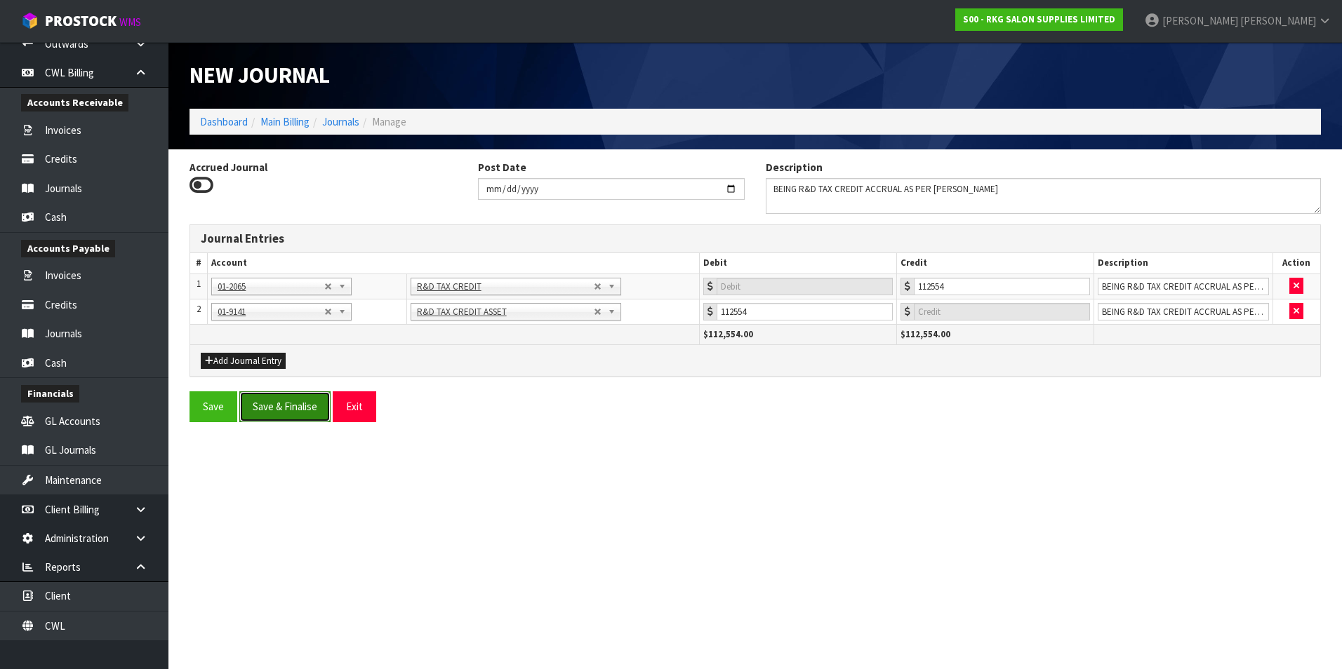
click at [284, 407] on button "Save & Finalise" at bounding box center [284, 407] width 91 height 30
type input "0"
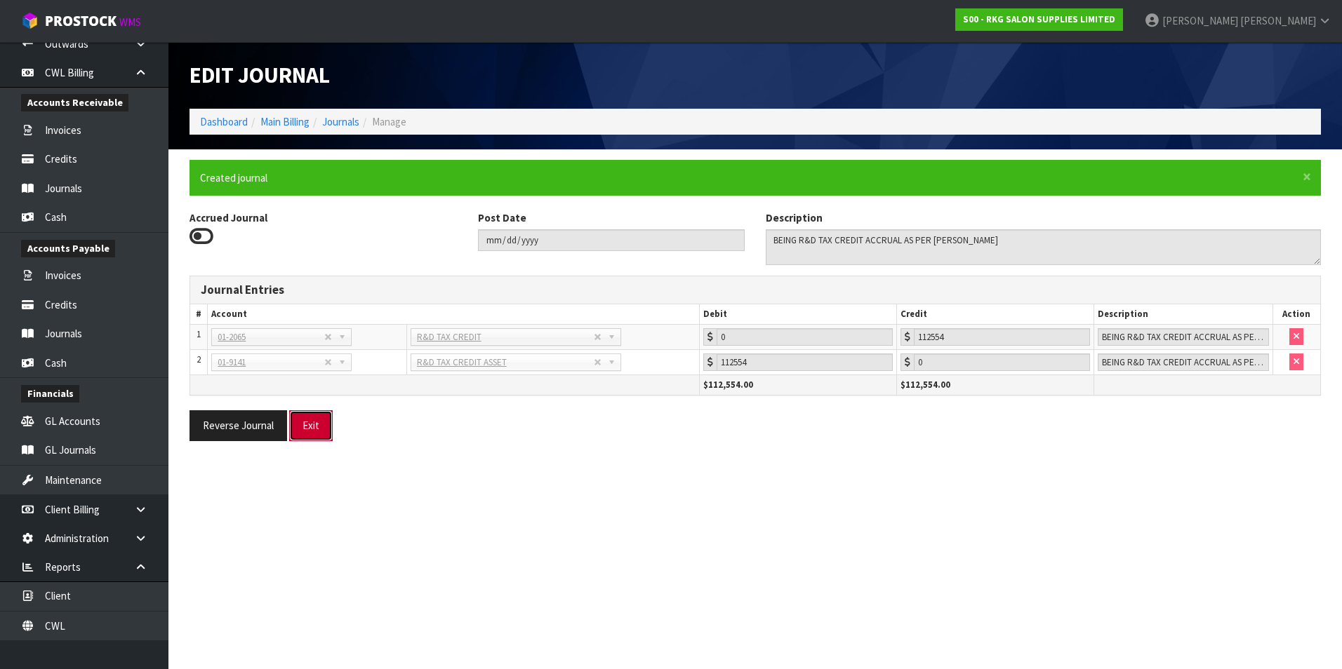
click at [305, 422] on button "Exit" at bounding box center [311, 425] width 44 height 30
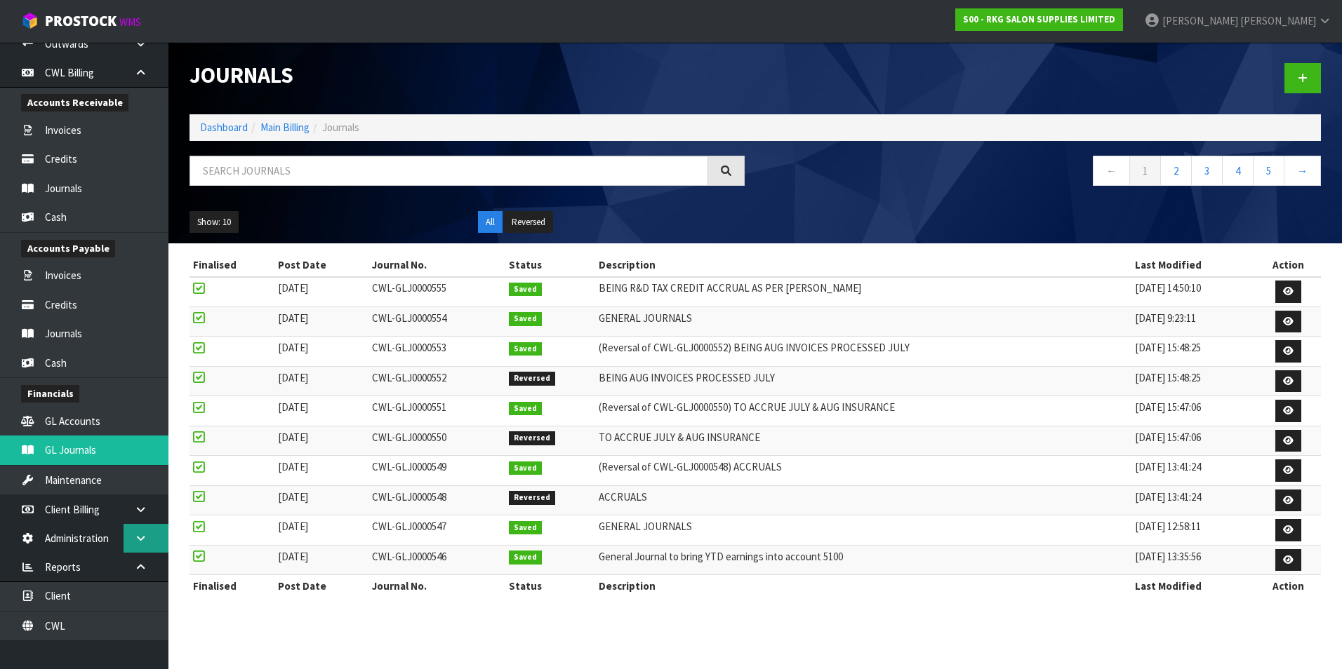
click at [140, 537] on icon at bounding box center [140, 538] width 13 height 11
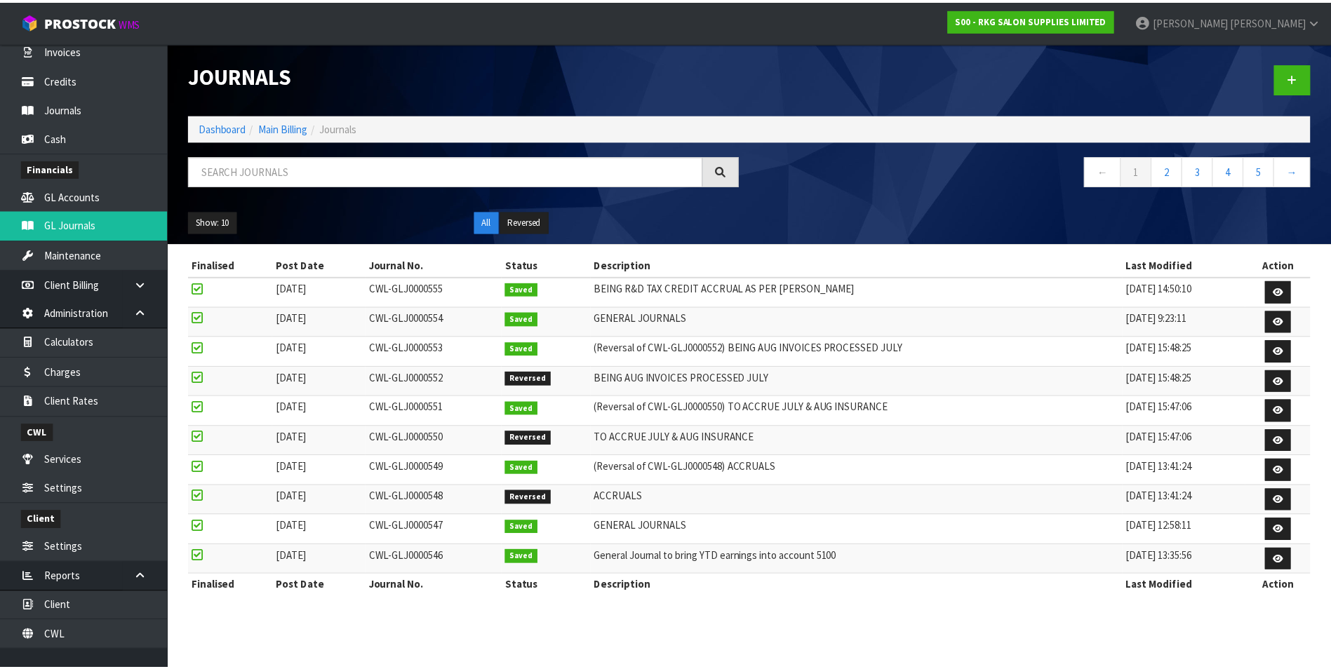
scroll to position [420, 0]
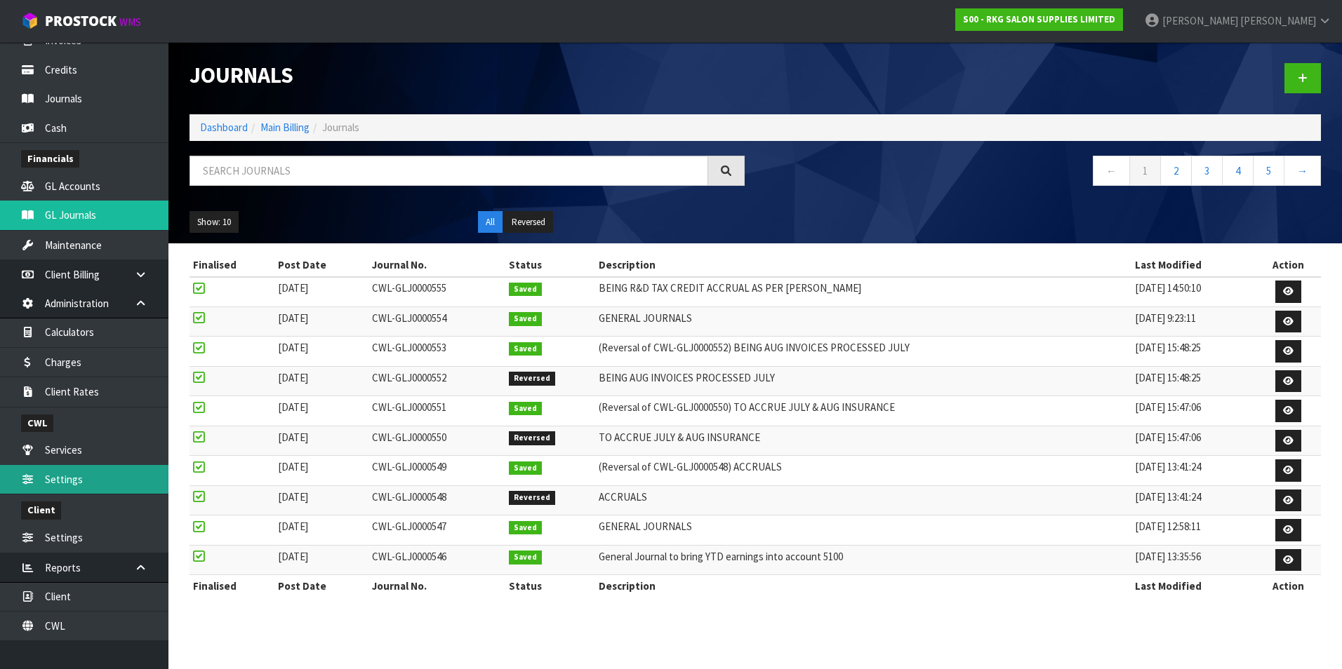
click at [75, 482] on link "Settings" at bounding box center [84, 479] width 168 height 29
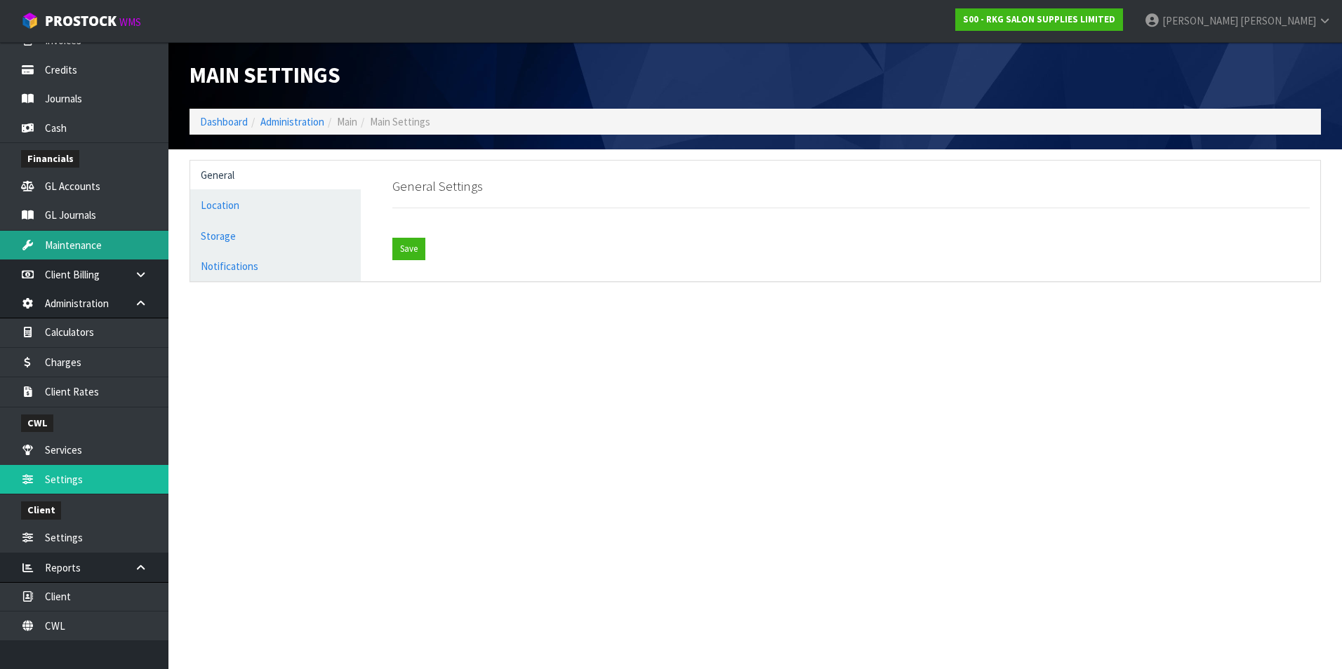
click at [82, 247] on link "Maintenance" at bounding box center [84, 245] width 168 height 29
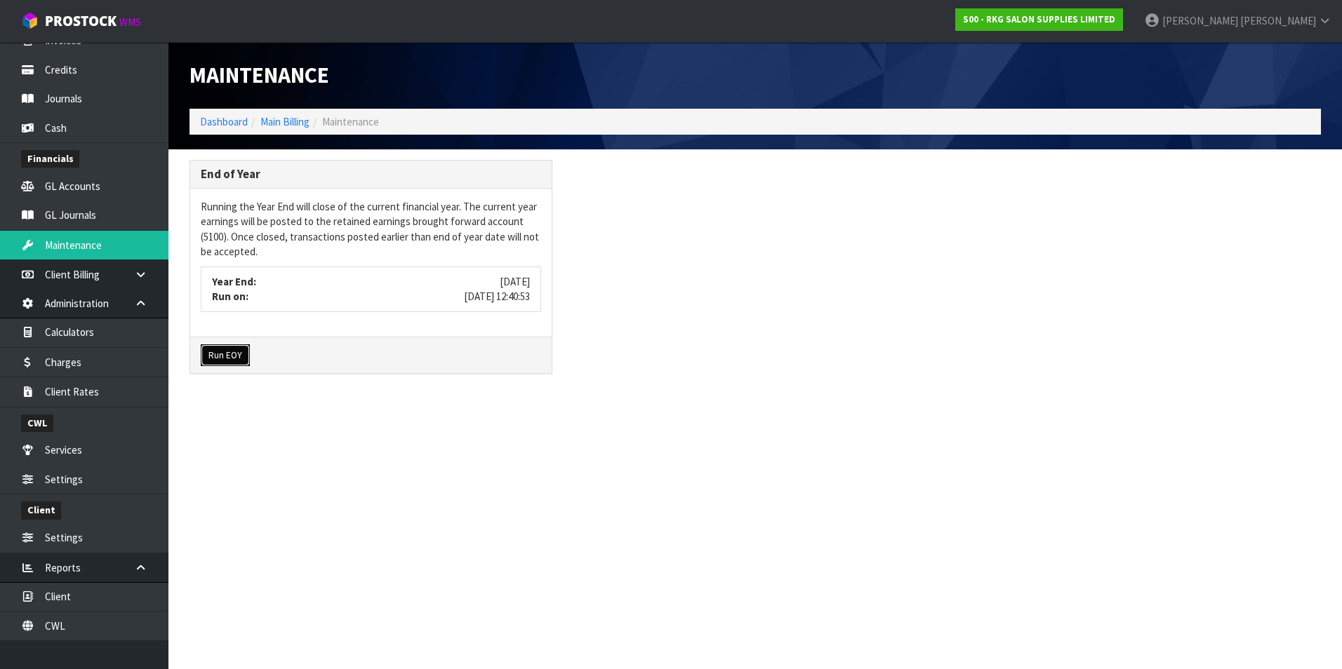
click at [222, 356] on button "Run EOY" at bounding box center [225, 356] width 49 height 22
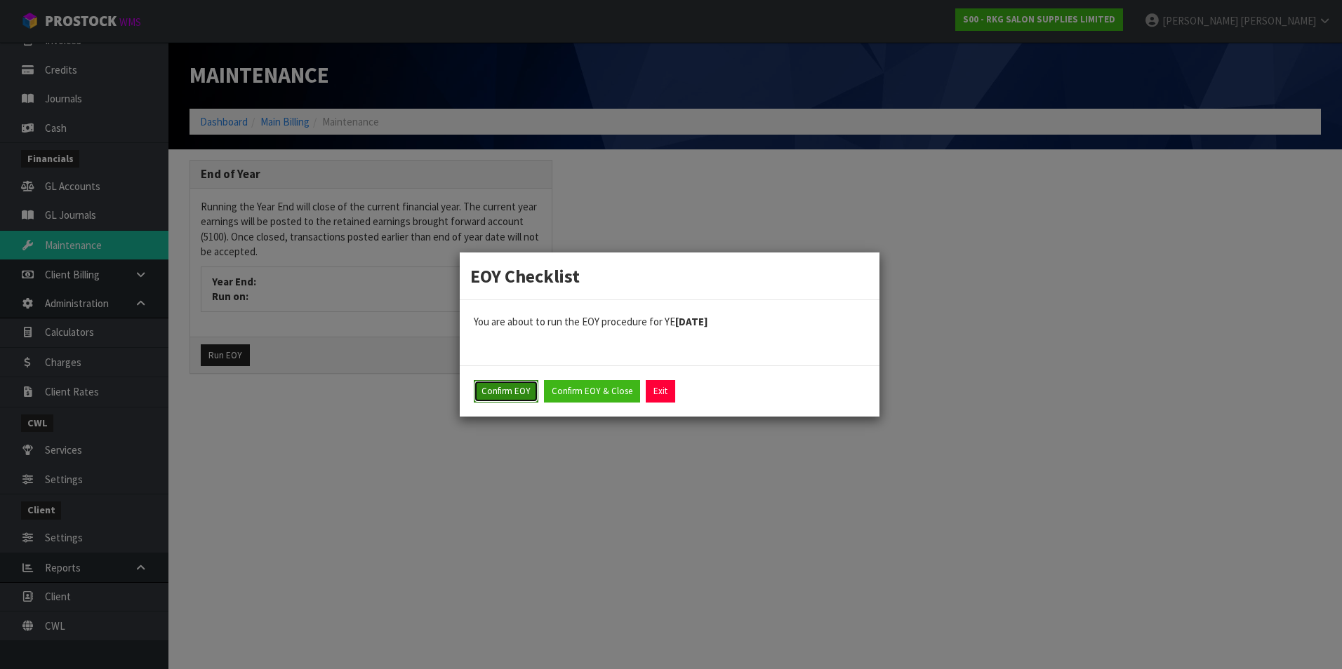
click at [509, 392] on button "Confirm EOY" at bounding box center [506, 391] width 65 height 22
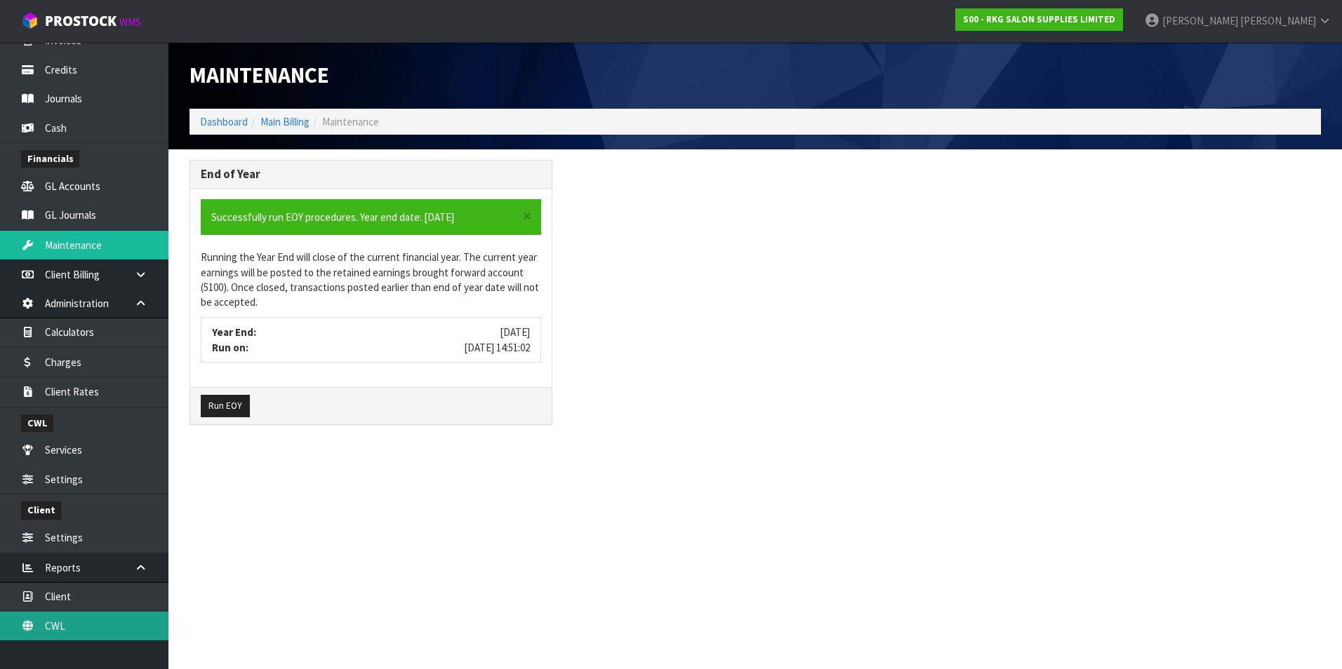
click at [91, 628] on link "CWL" at bounding box center [84, 626] width 168 height 29
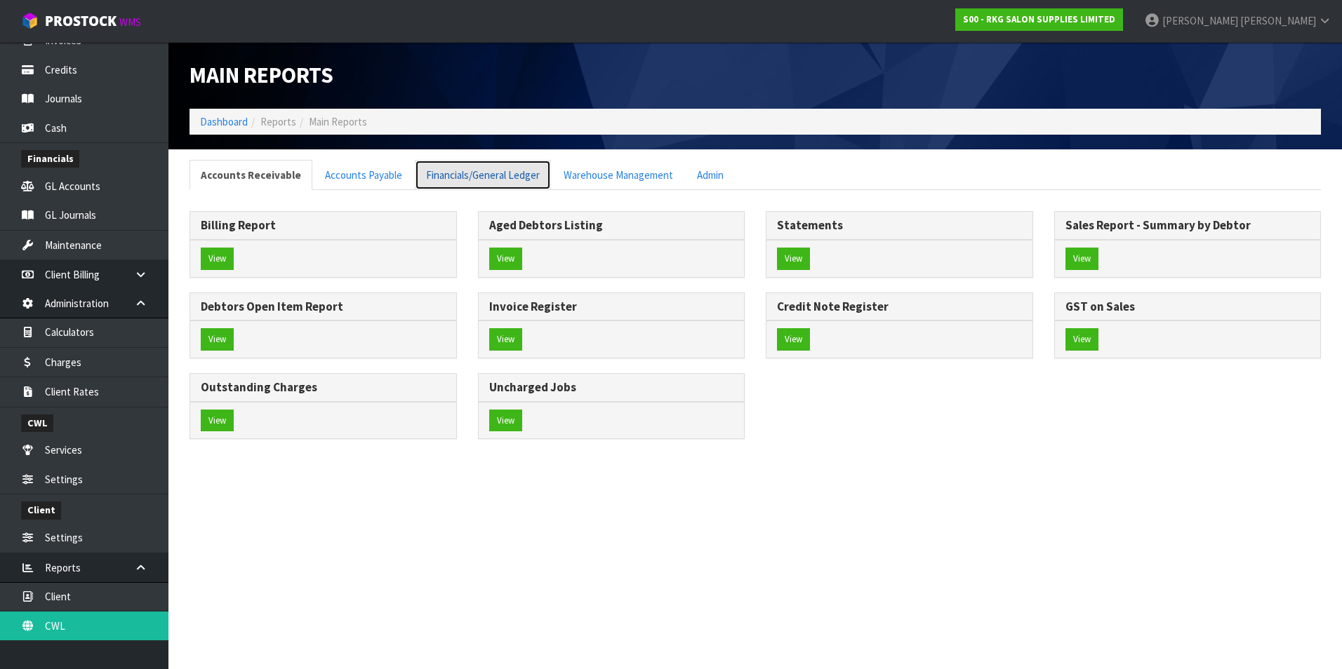
click at [443, 174] on link "Financials/General Ledger" at bounding box center [483, 175] width 136 height 30
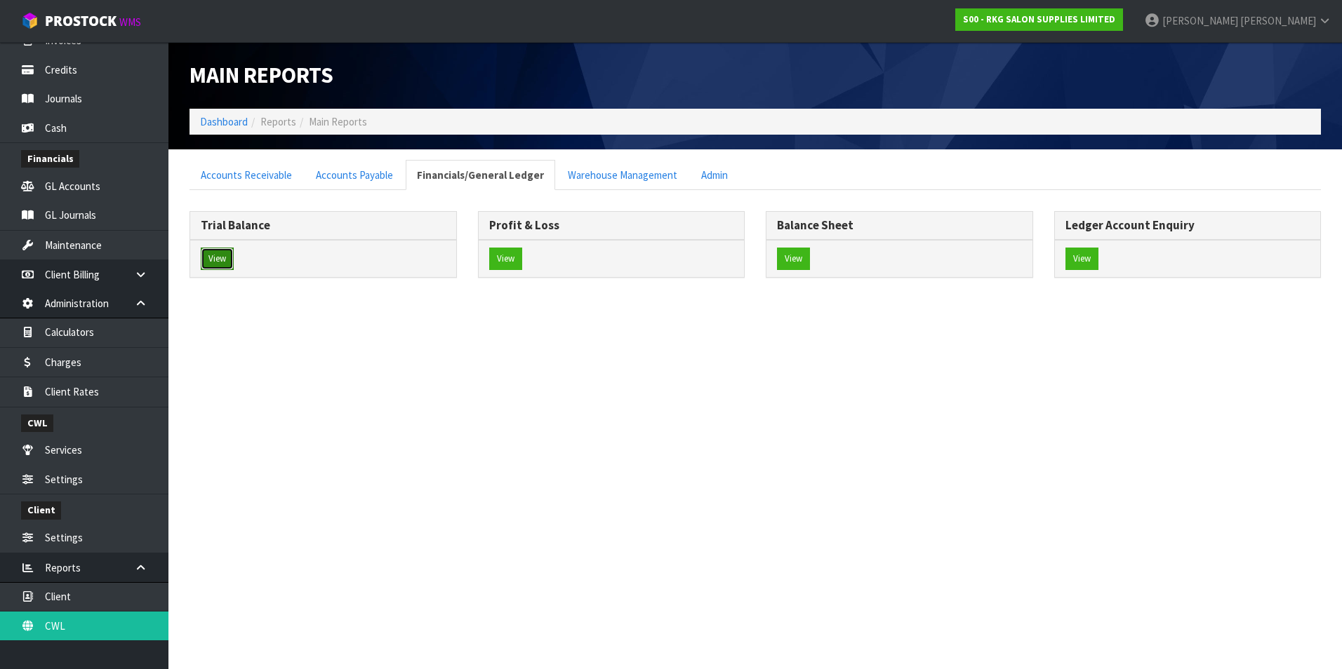
click at [221, 256] on button "View" at bounding box center [217, 259] width 33 height 22
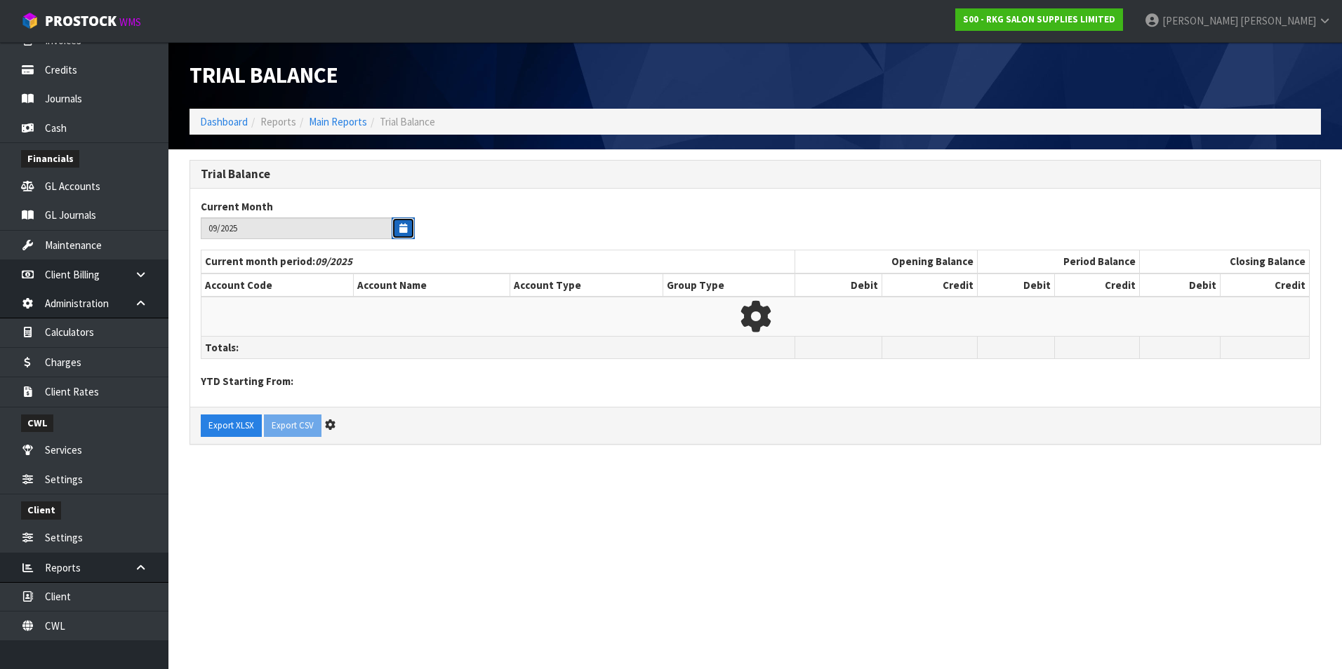
click at [400, 226] on icon "button" at bounding box center [403, 228] width 8 height 9
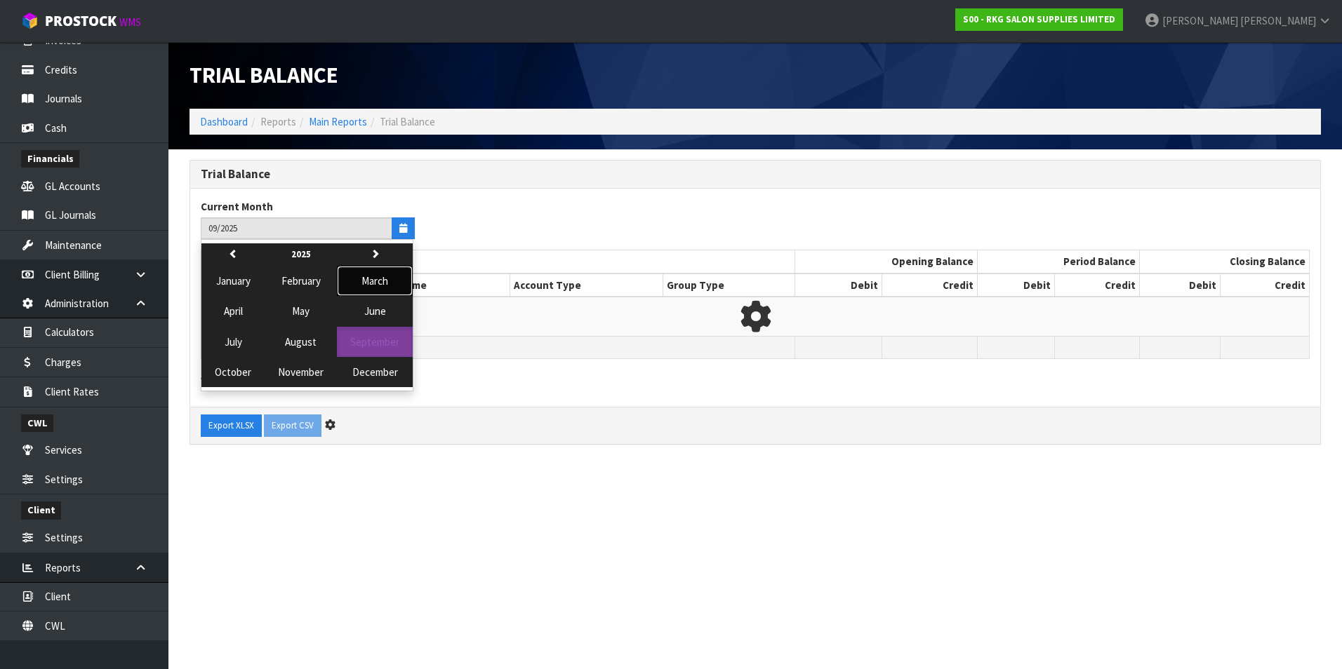
click at [375, 282] on span "March" at bounding box center [374, 280] width 27 height 13
type input "03/2025"
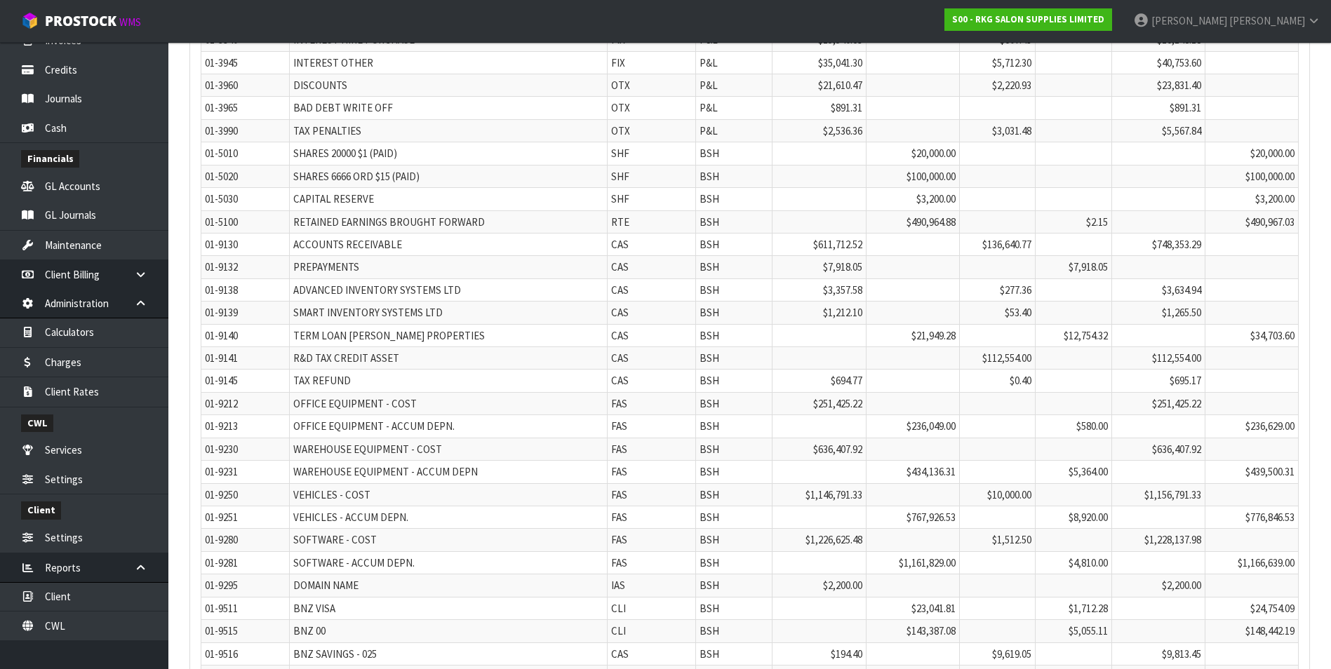
scroll to position [4061, 0]
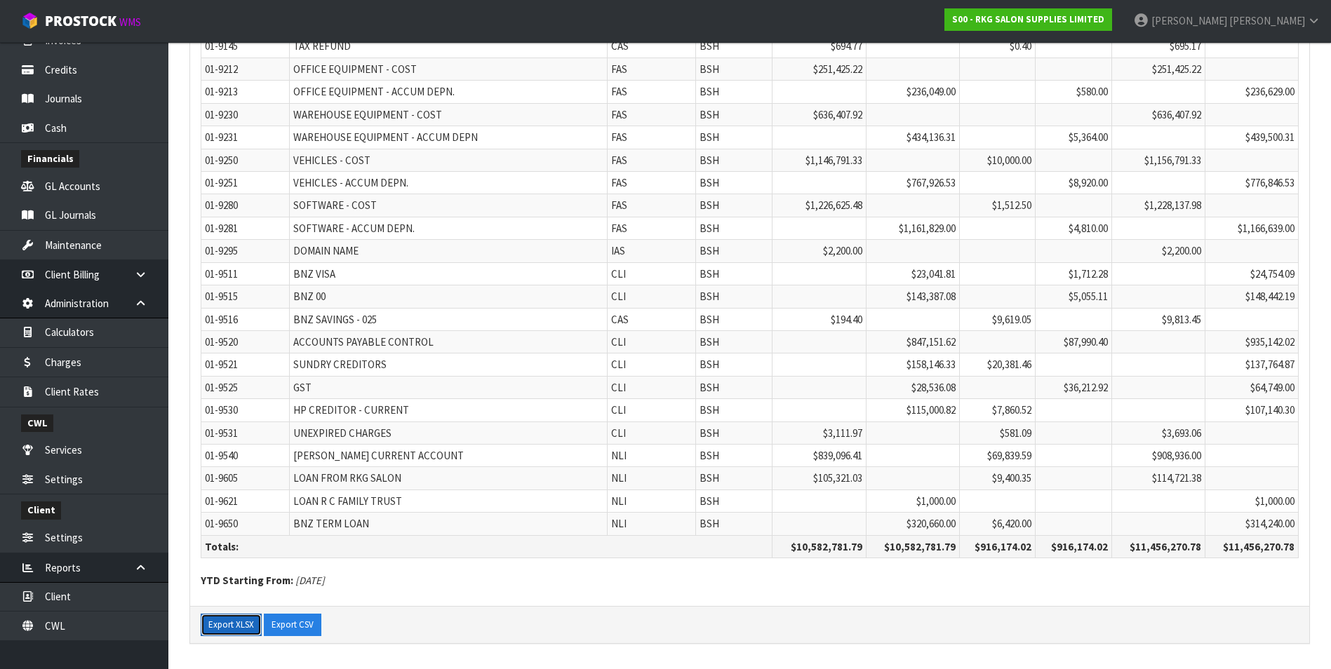
click at [247, 626] on button "Export XLSX" at bounding box center [231, 625] width 61 height 22
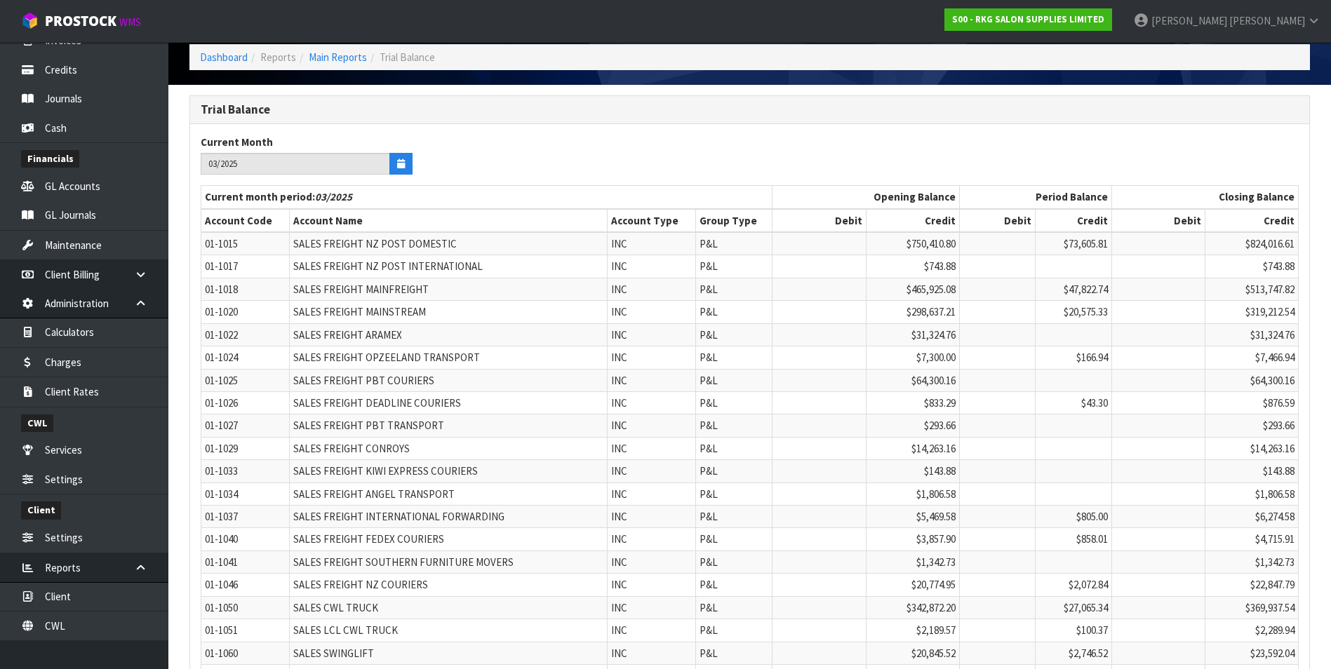
scroll to position [0, 0]
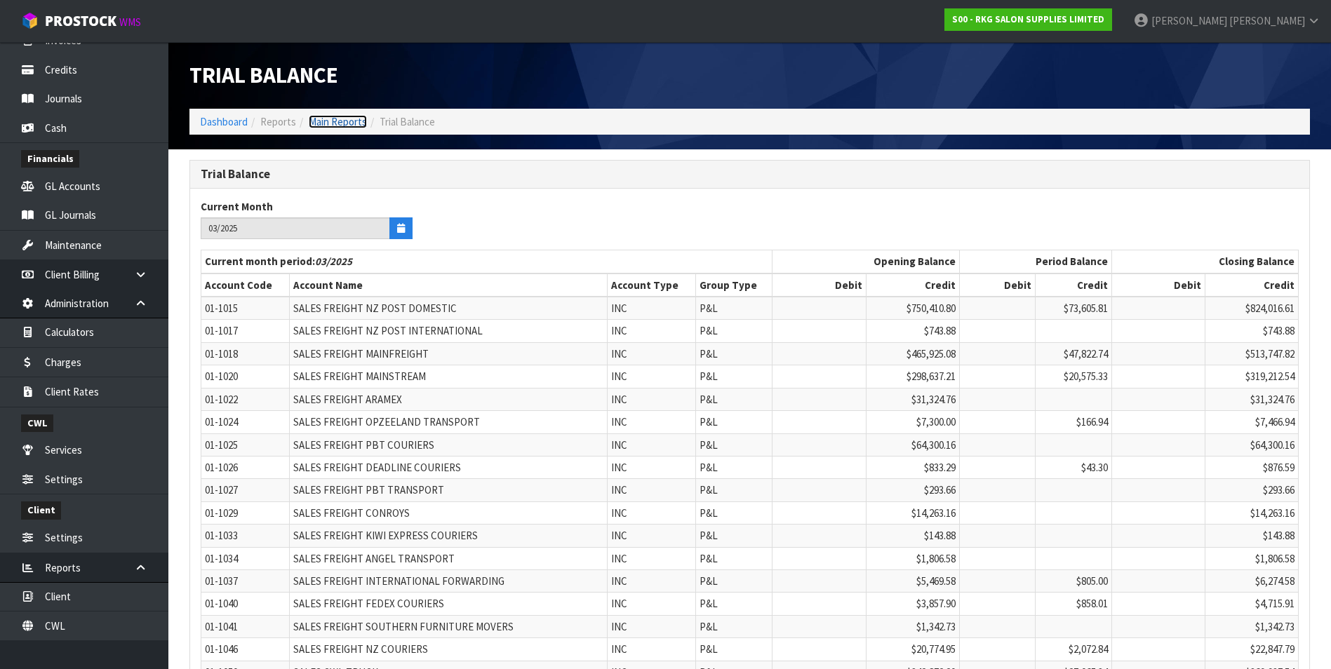
click at [349, 128] on link "Main Reports" at bounding box center [338, 121] width 58 height 13
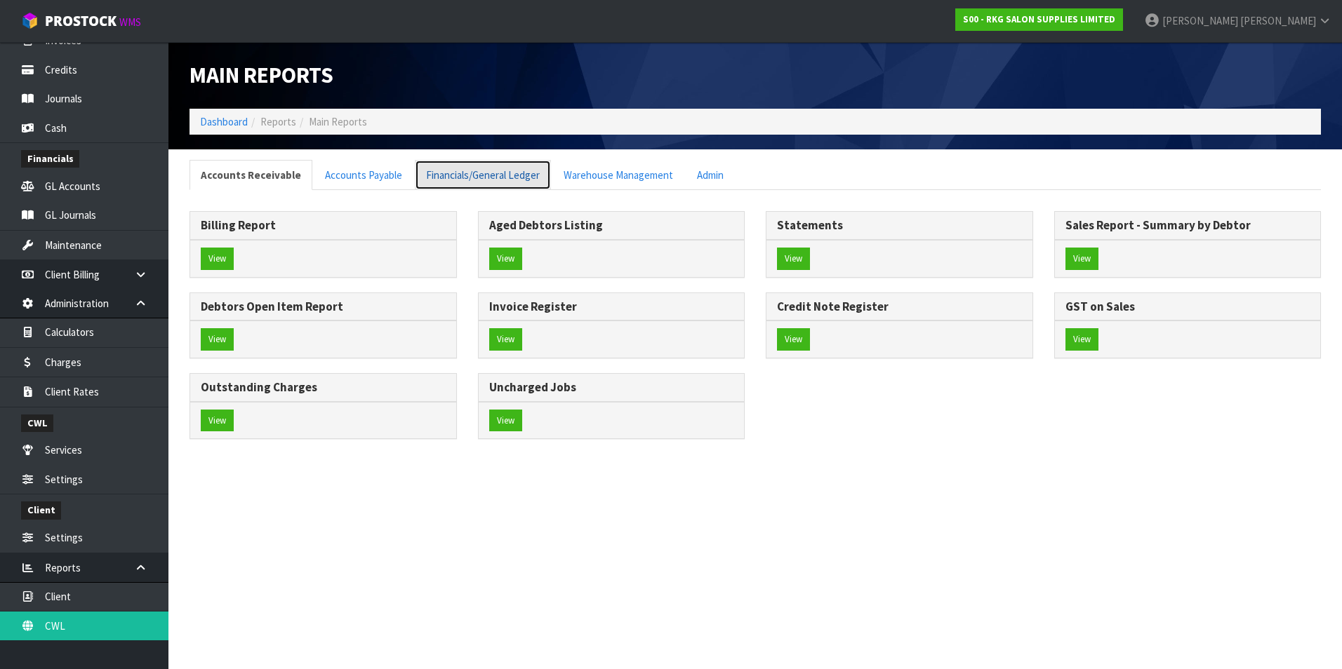
click at [463, 176] on link "Financials/General Ledger" at bounding box center [483, 175] width 136 height 30
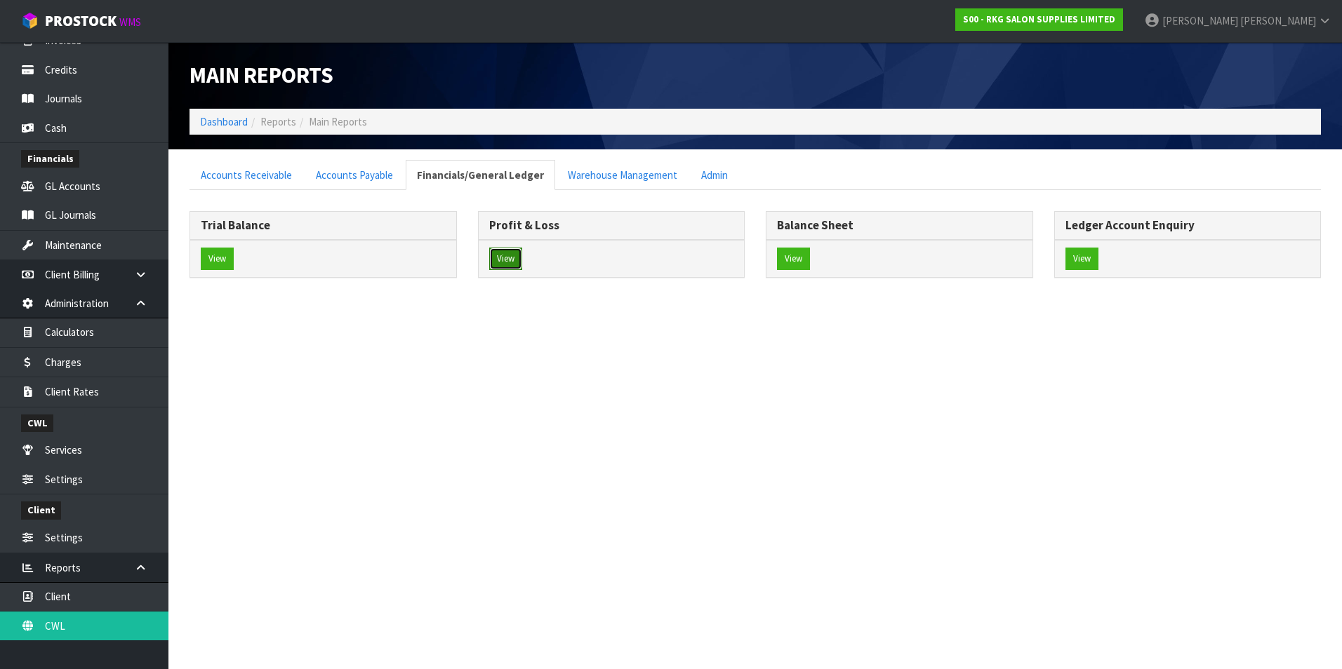
click at [514, 257] on button "View" at bounding box center [505, 259] width 33 height 22
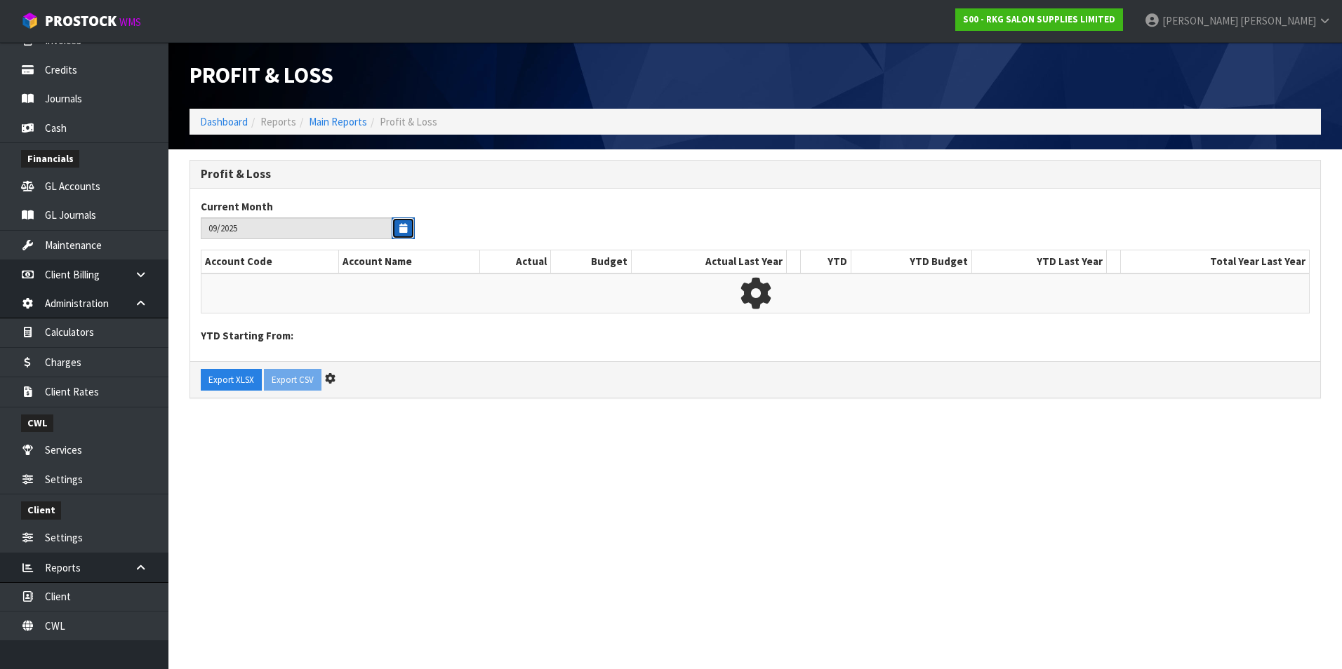
click at [406, 231] on icon "button" at bounding box center [403, 228] width 8 height 9
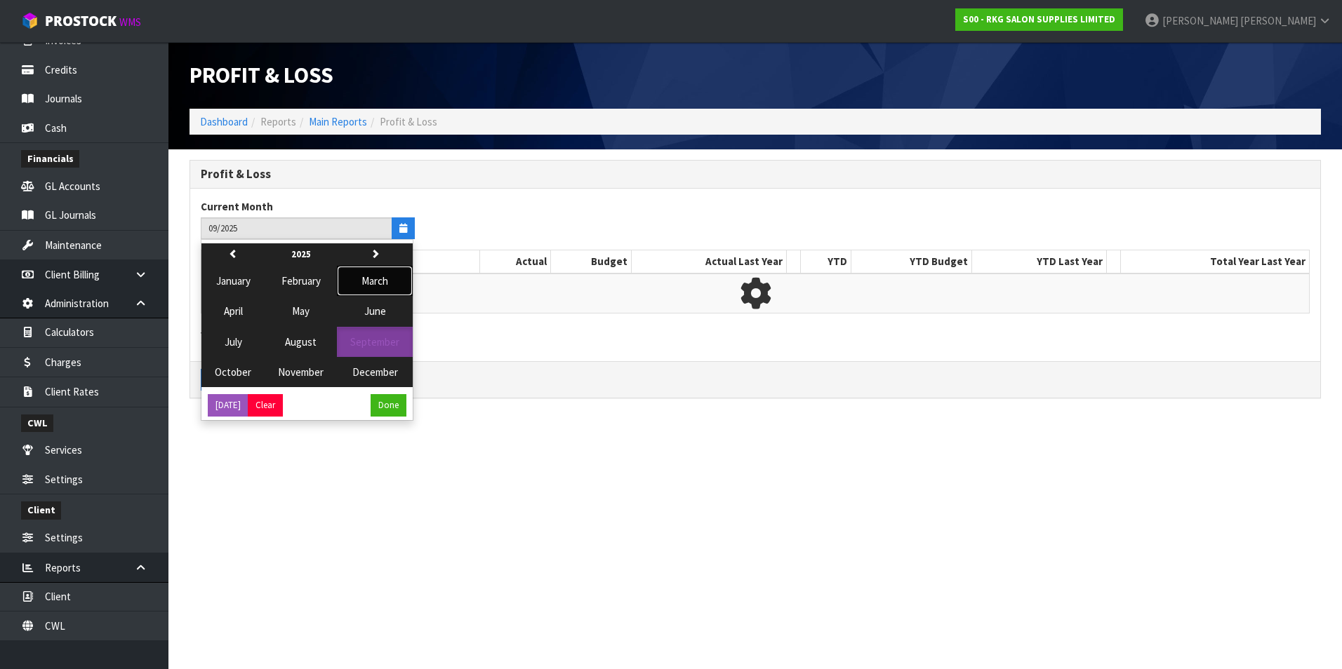
click at [369, 280] on span "March" at bounding box center [374, 280] width 27 height 13
type input "03/2025"
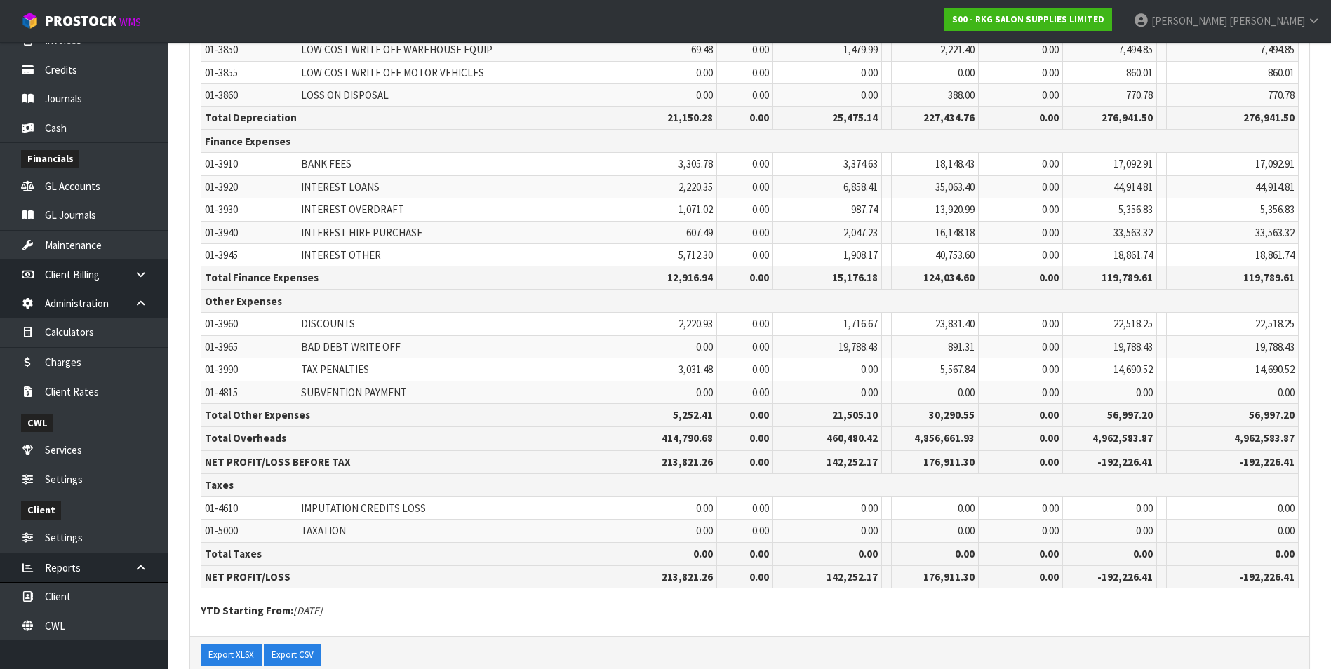
scroll to position [4890, 0]
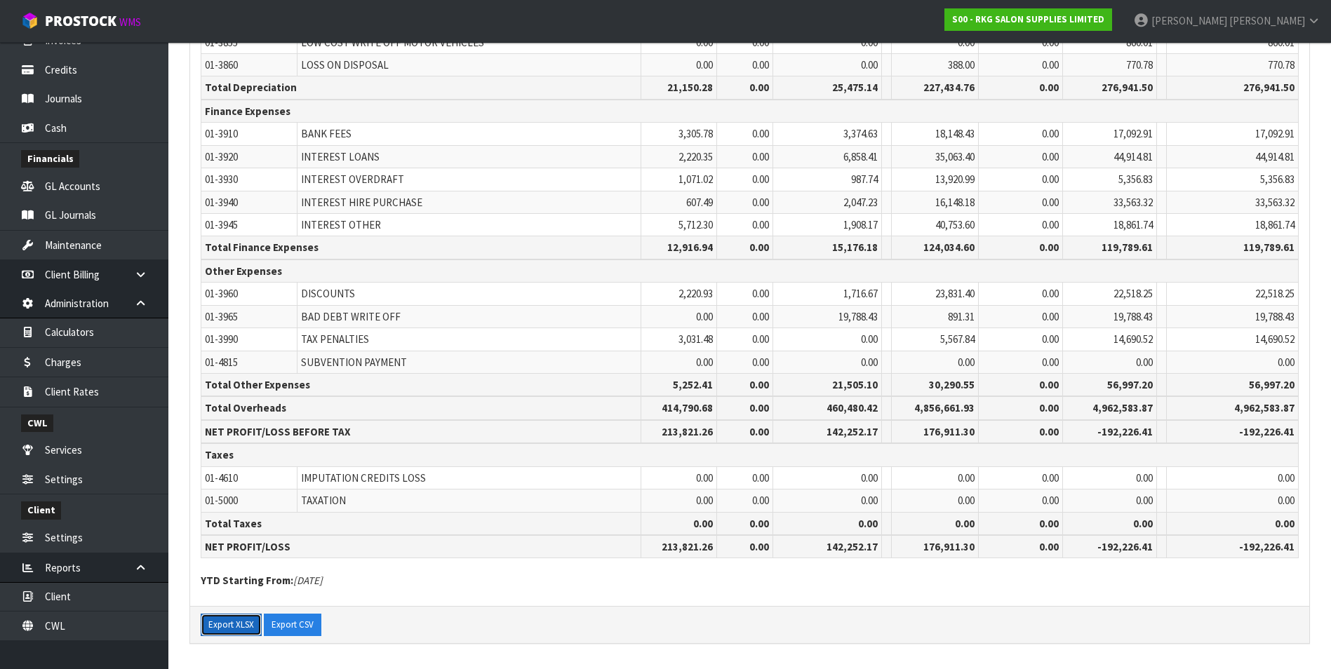
click at [230, 627] on button "Export XLSX" at bounding box center [231, 625] width 61 height 22
click at [723, 453] on td "Taxes" at bounding box center [749, 454] width 1097 height 23
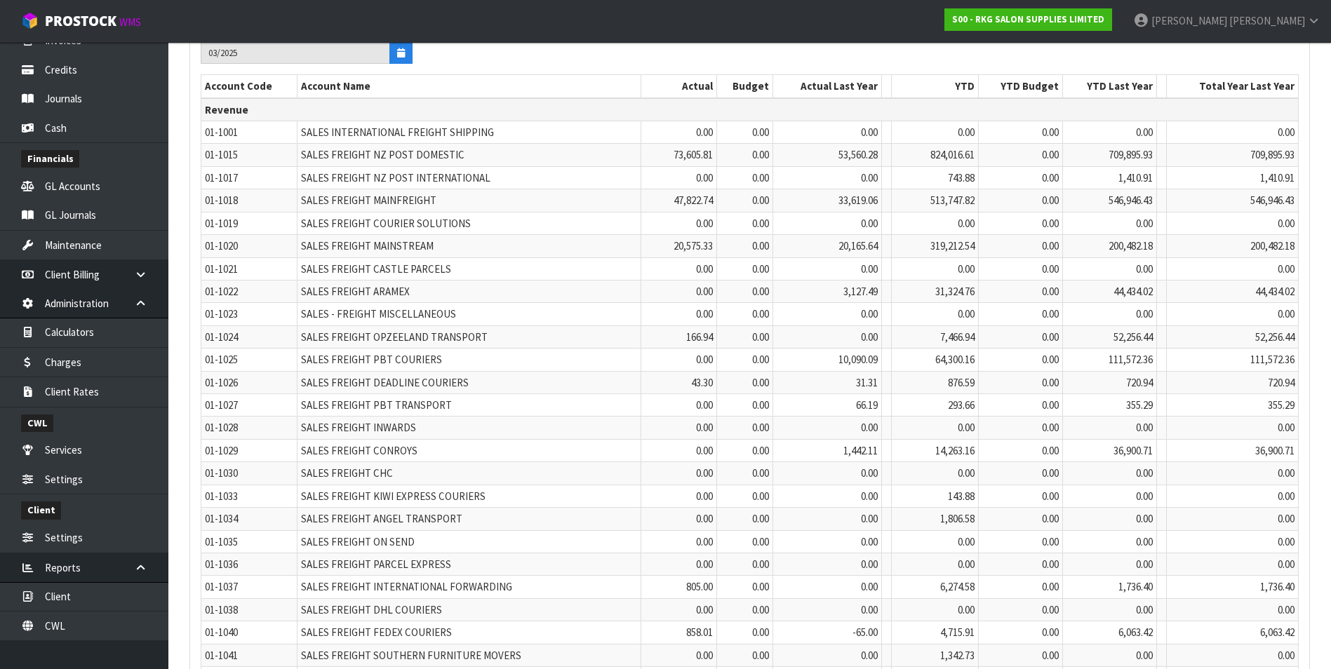
scroll to position [0, 0]
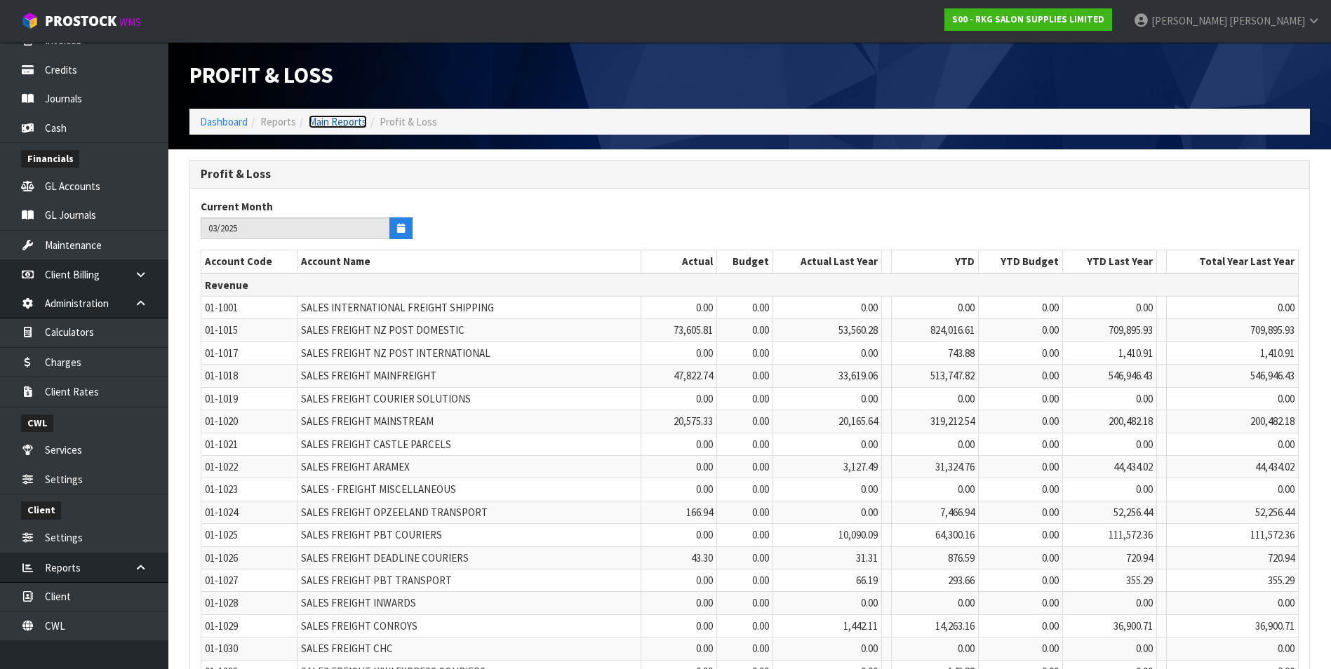
click at [354, 125] on link "Main Reports" at bounding box center [338, 121] width 58 height 13
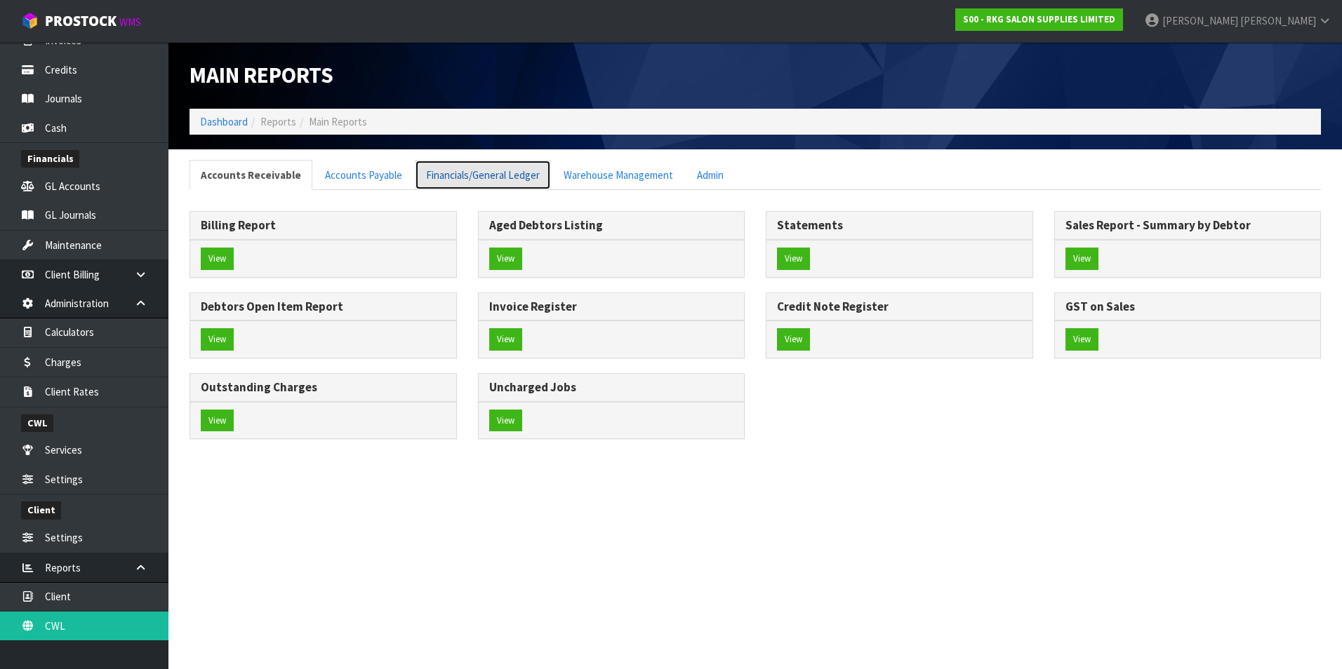
click at [449, 175] on link "Financials/General Ledger" at bounding box center [483, 175] width 136 height 30
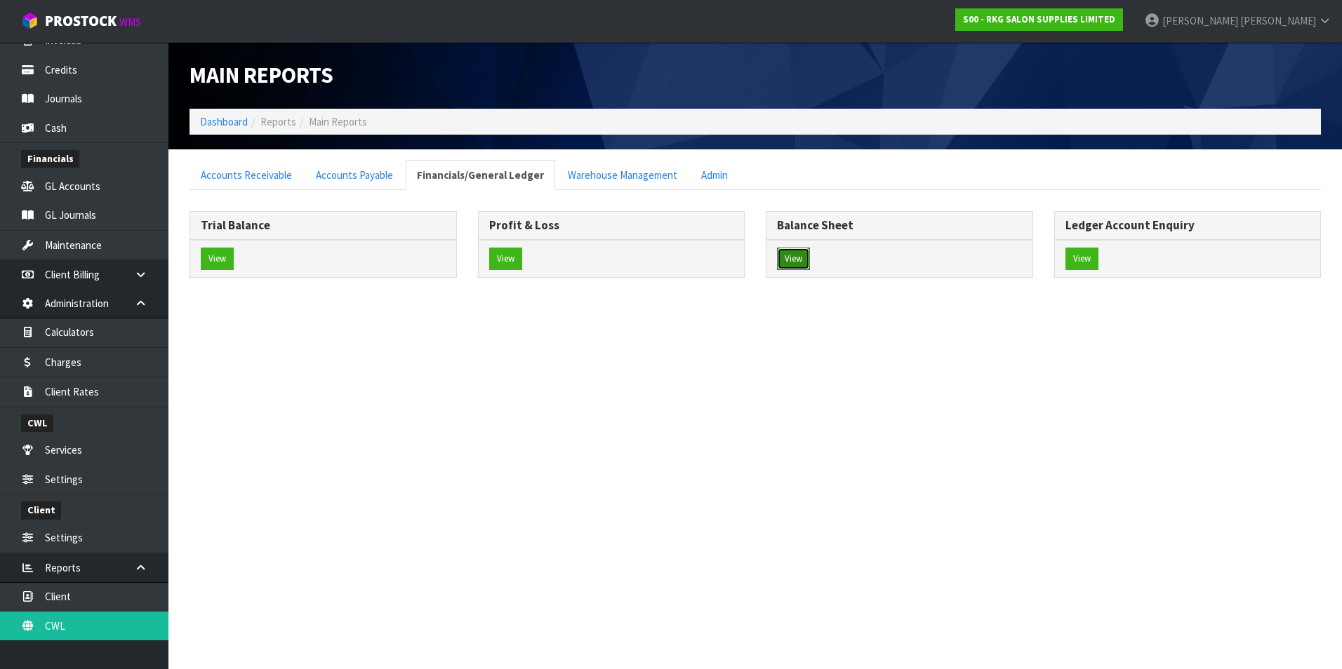
click at [794, 258] on button "View" at bounding box center [793, 259] width 33 height 22
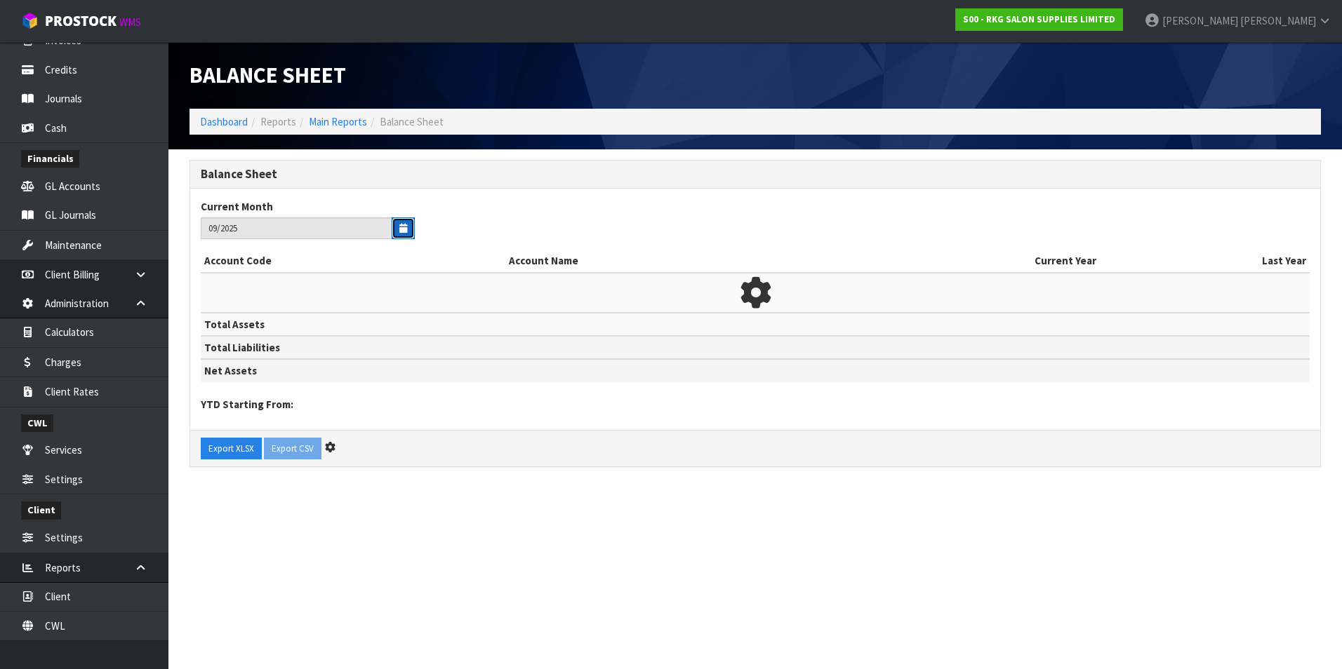
click at [402, 230] on icon "button" at bounding box center [403, 228] width 8 height 9
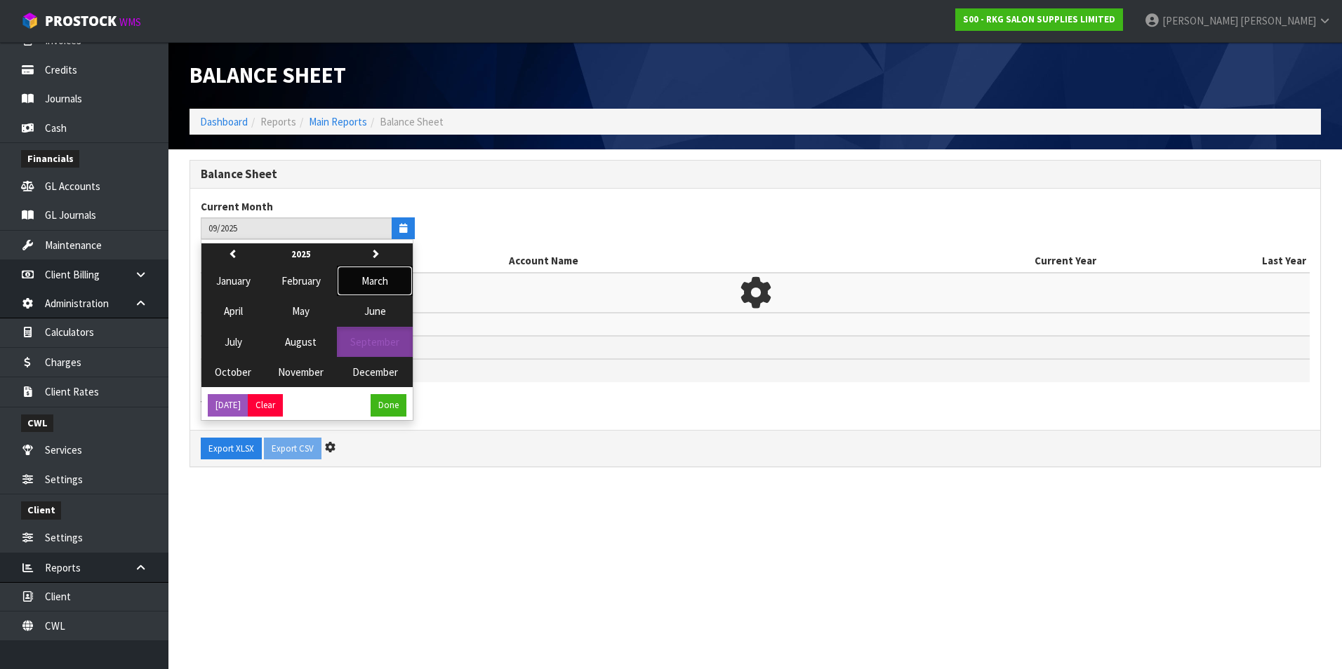
click at [383, 282] on span "March" at bounding box center [374, 280] width 27 height 13
type input "03/2025"
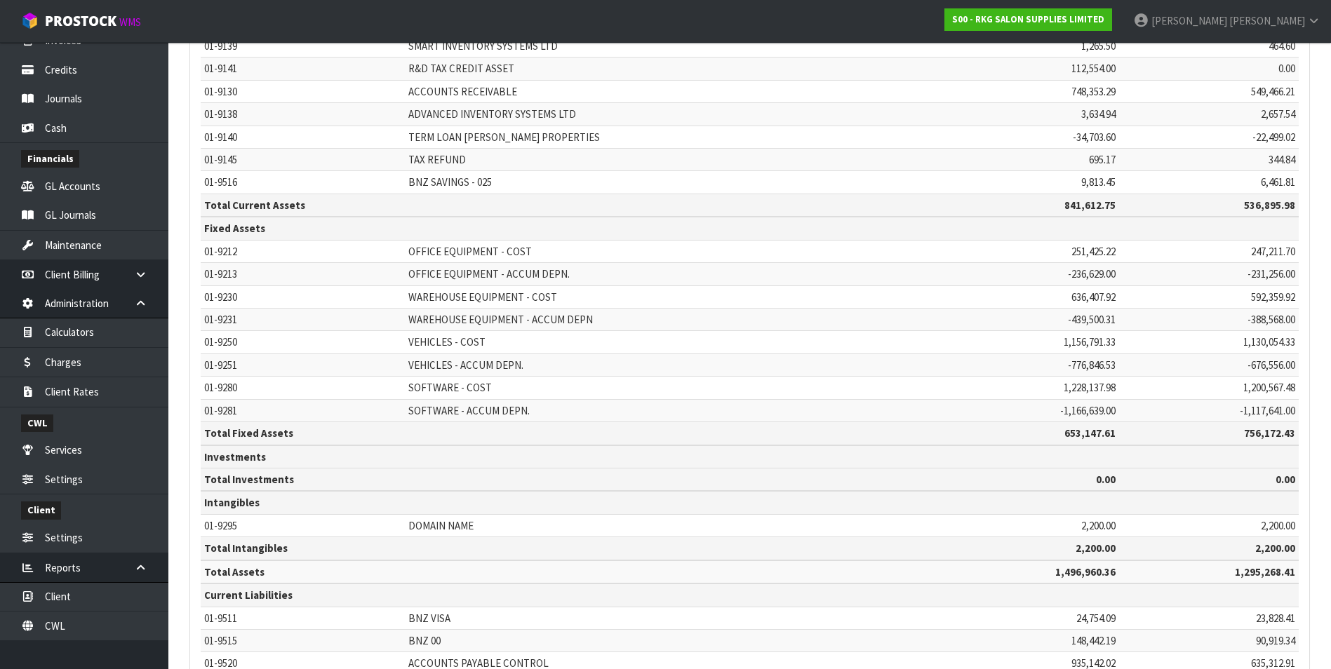
scroll to position [857, 0]
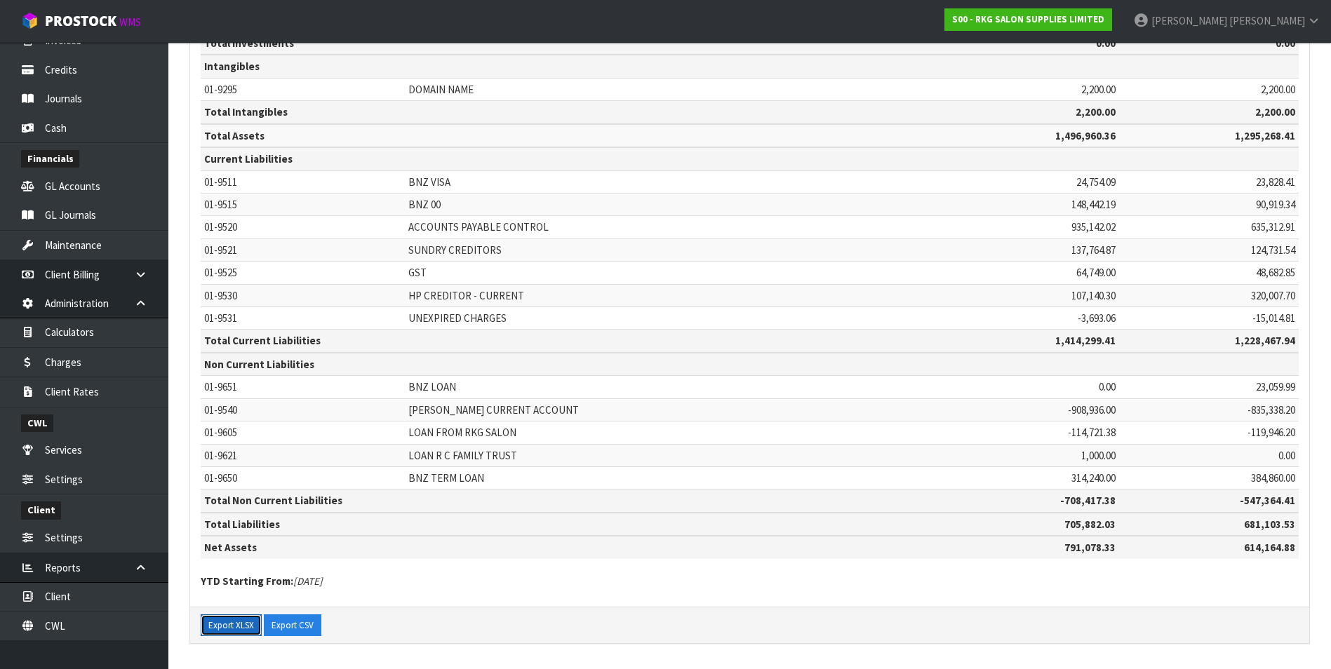
click at [229, 629] on button "Export XLSX" at bounding box center [231, 626] width 61 height 22
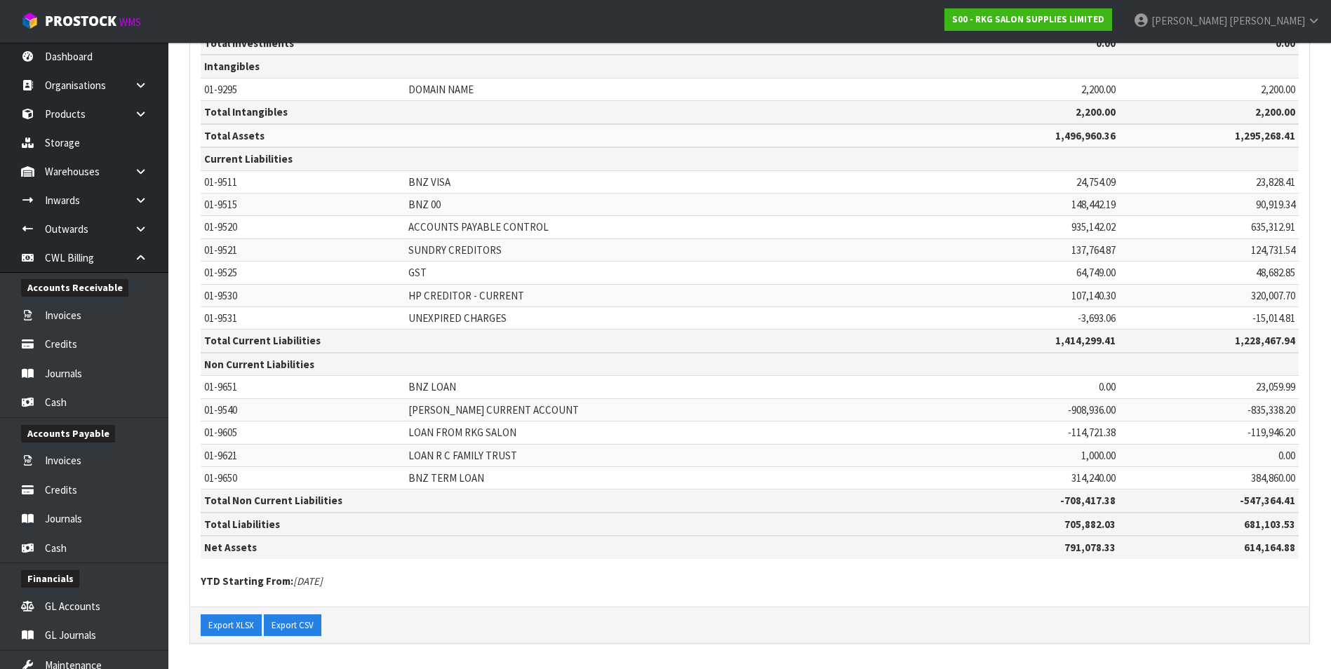
scroll to position [420, 0]
